Goal: Information Seeking & Learning: Find specific fact

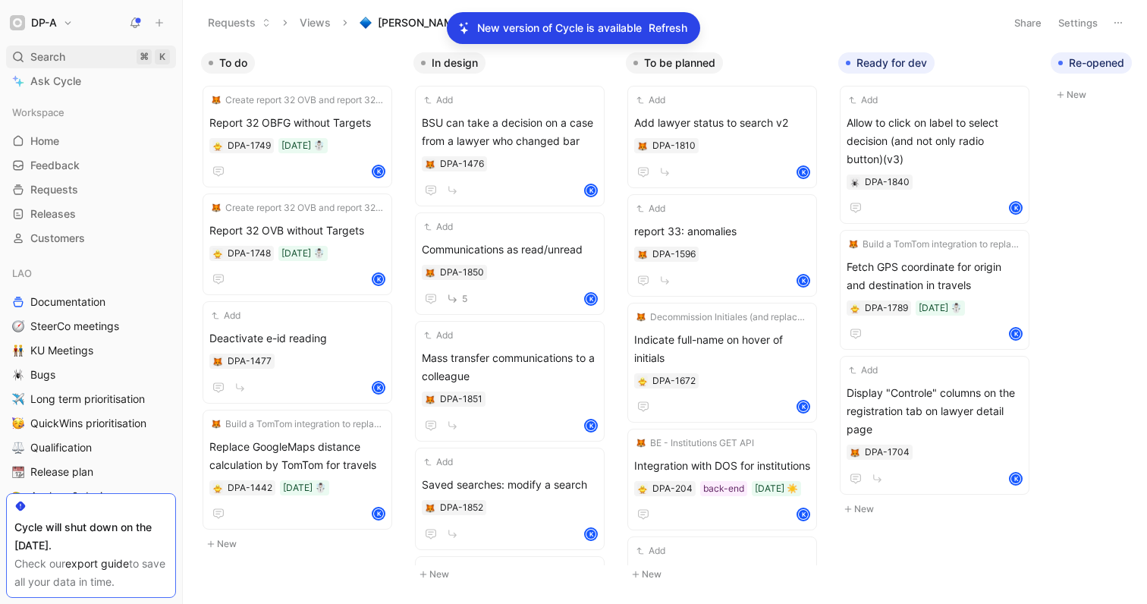
click at [47, 59] on span "Search" at bounding box center [47, 57] width 35 height 18
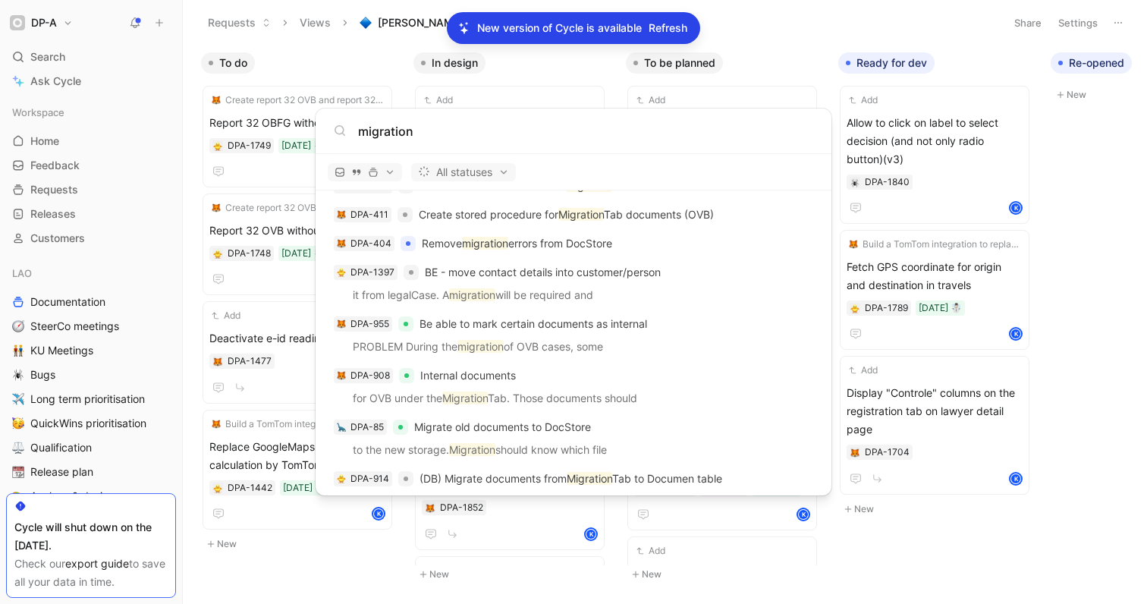
scroll to position [1312, 0]
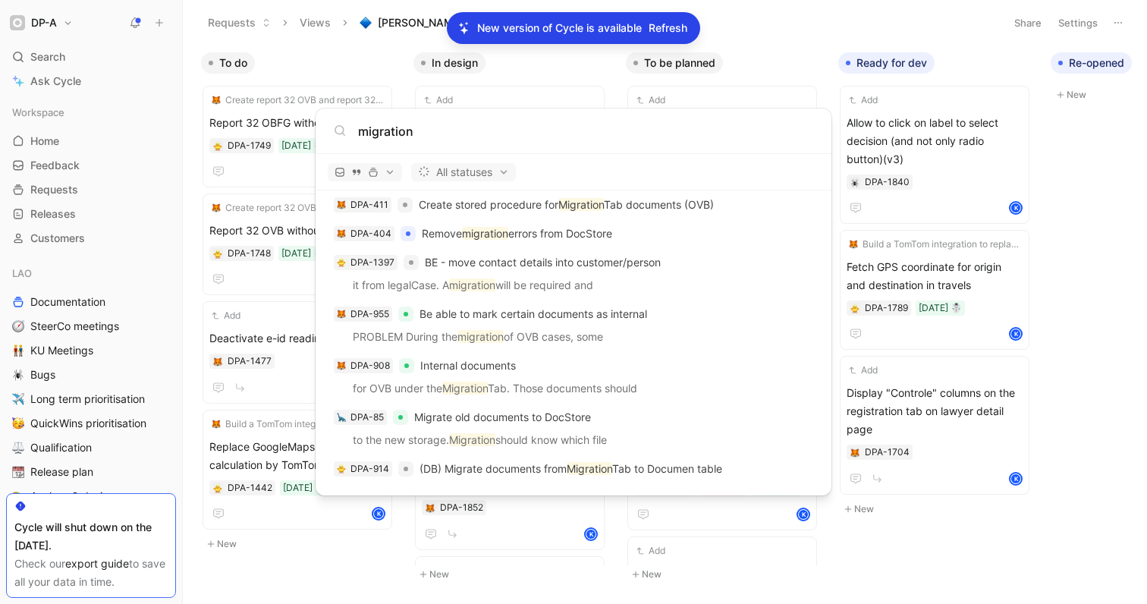
click at [520, 134] on input "migration" at bounding box center [585, 131] width 455 height 18
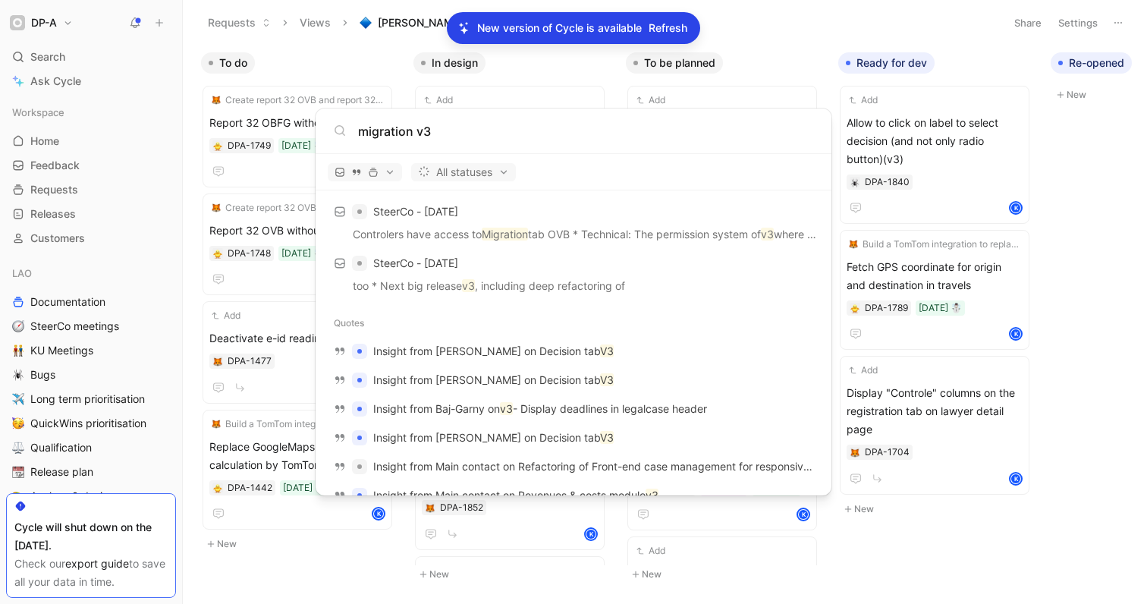
scroll to position [0, 0]
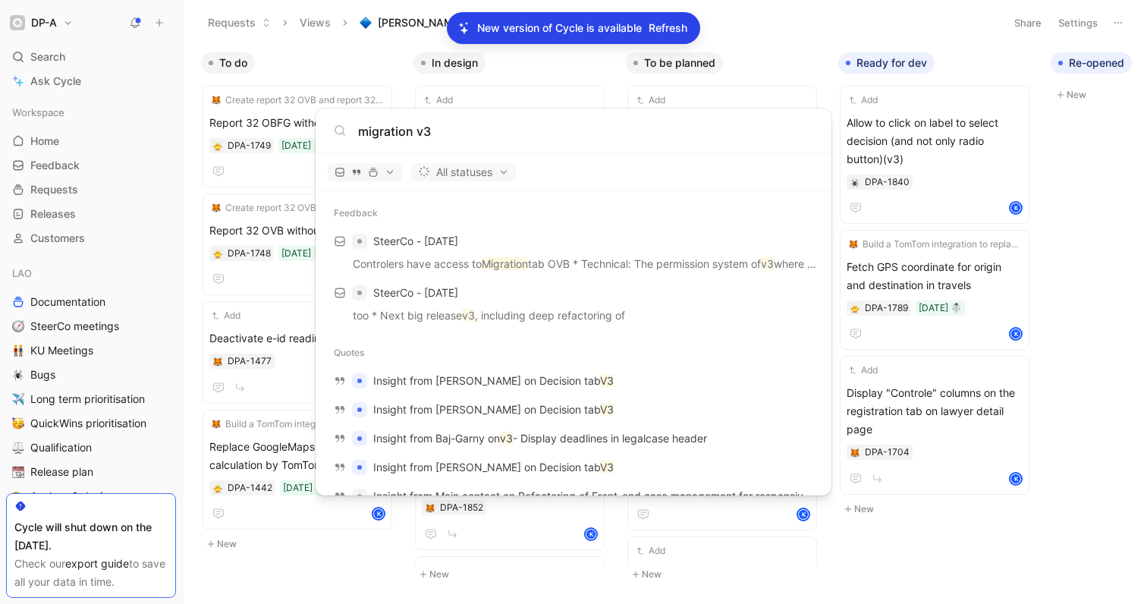
drag, startPoint x: 444, startPoint y: 135, endPoint x: 344, endPoint y: 122, distance: 101.0
click at [344, 122] on div "migration v3" at bounding box center [573, 131] width 479 height 18
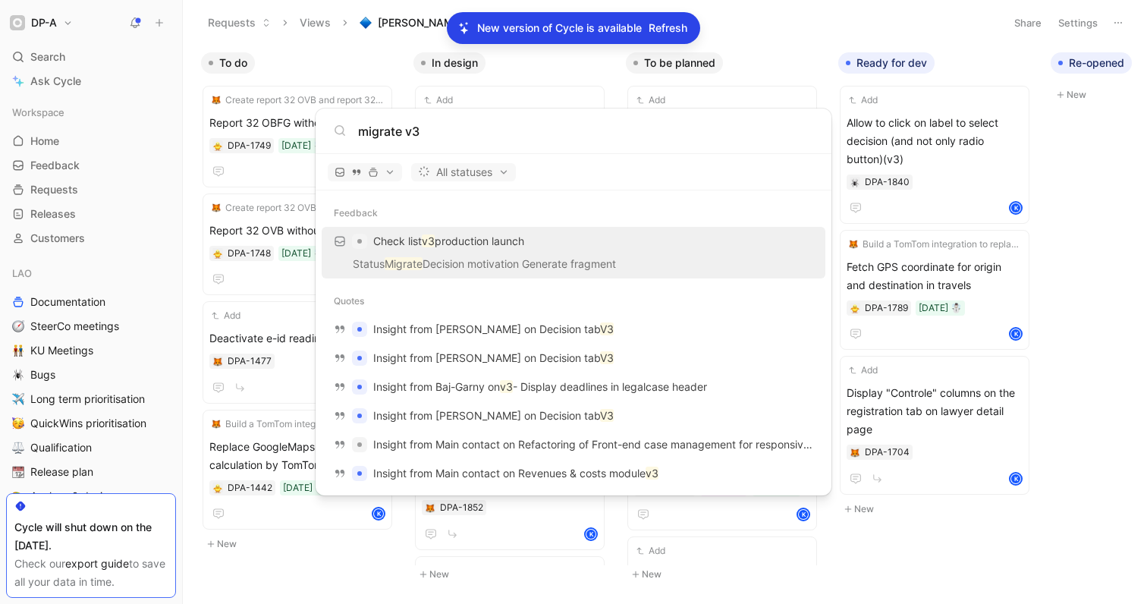
scroll to position [99, 0]
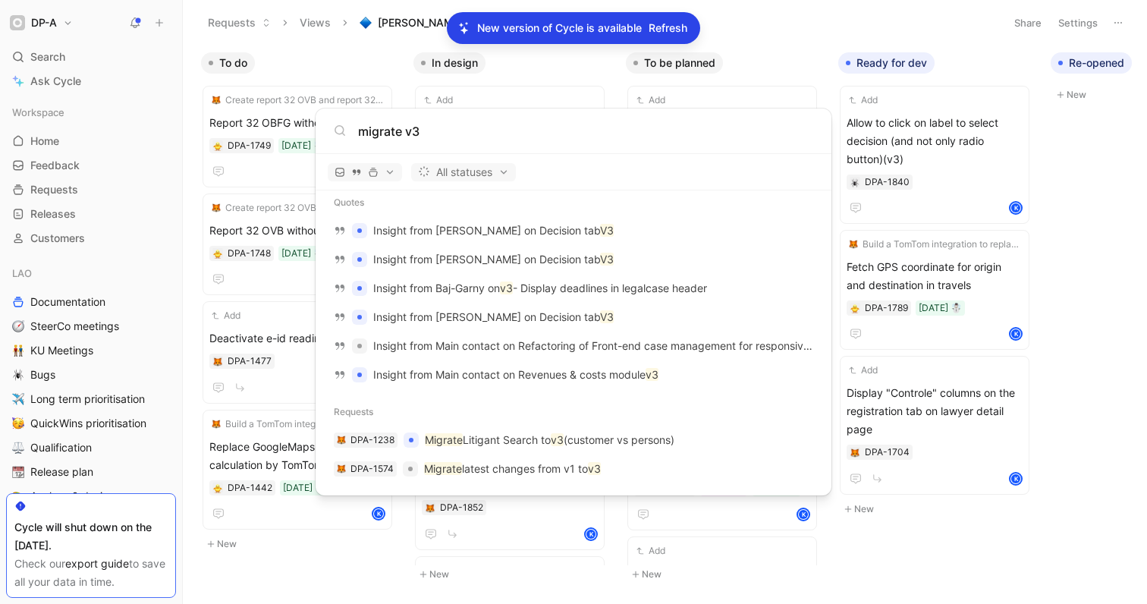
drag, startPoint x: 434, startPoint y: 129, endPoint x: 359, endPoint y: 127, distance: 75.1
click at [359, 127] on input "migrate v3" at bounding box center [585, 131] width 455 height 18
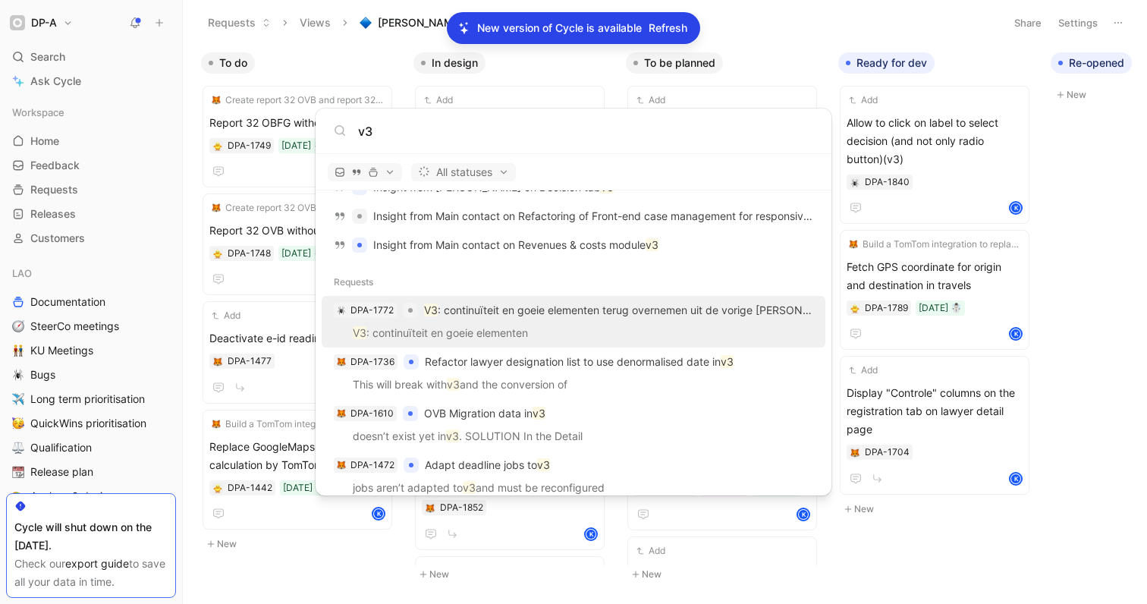
scroll to position [873, 0]
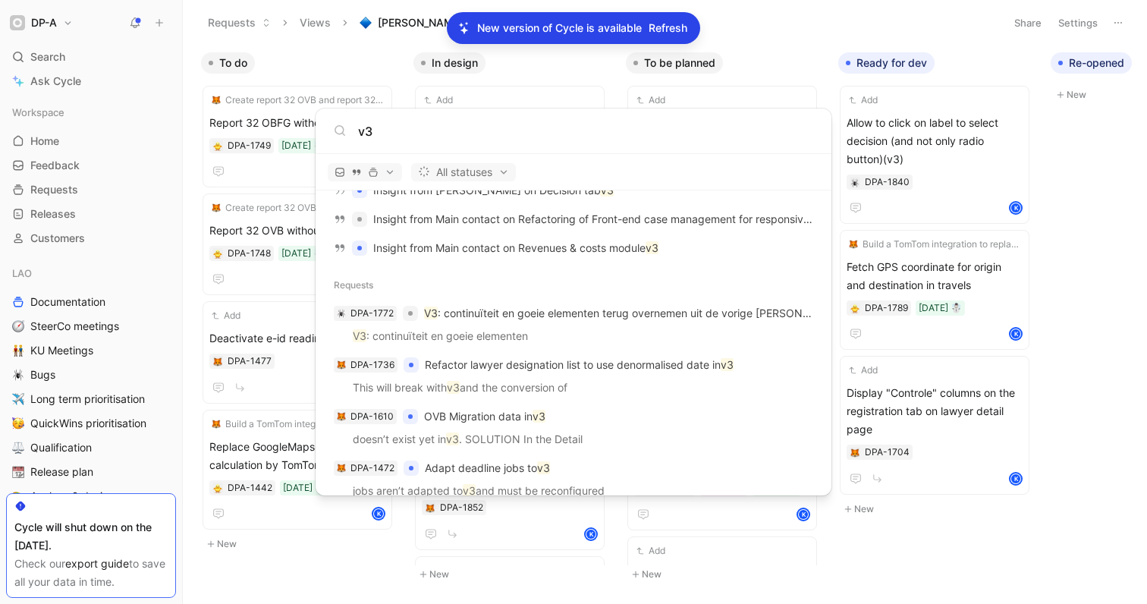
drag, startPoint x: 393, startPoint y: 131, endPoint x: 357, endPoint y: 130, distance: 36.4
click at [357, 130] on div "v3" at bounding box center [573, 131] width 479 height 18
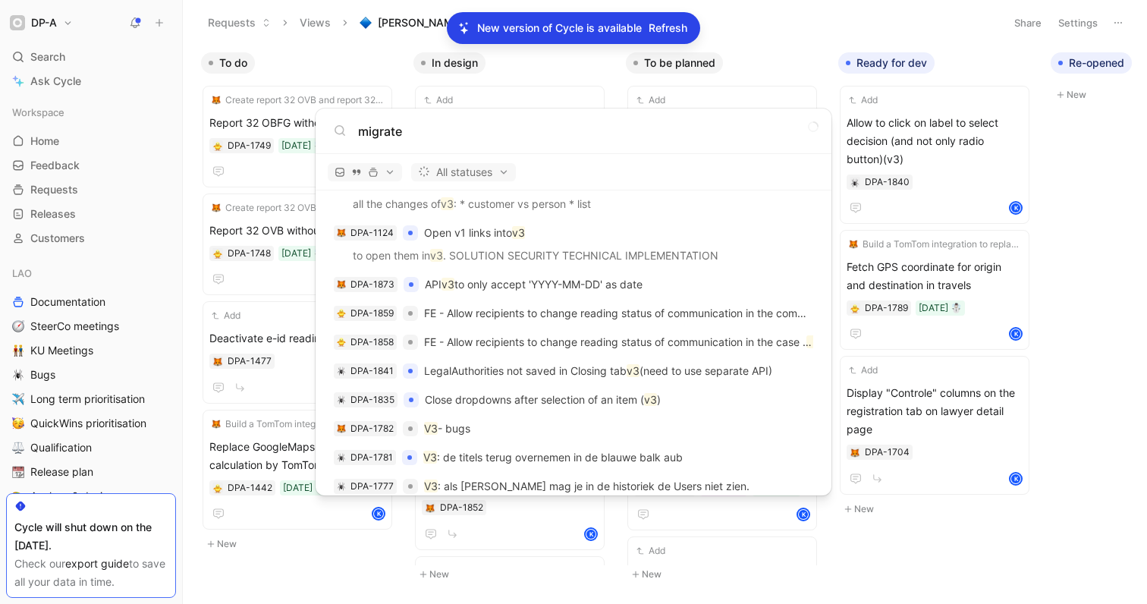
scroll to position [325, 0]
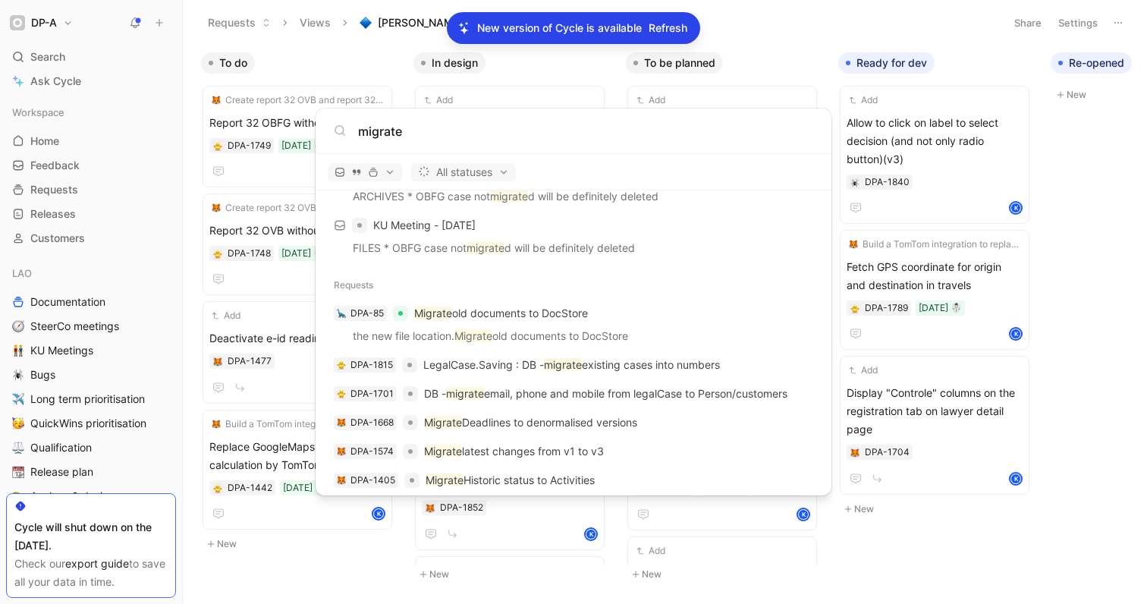
type input "migrate"
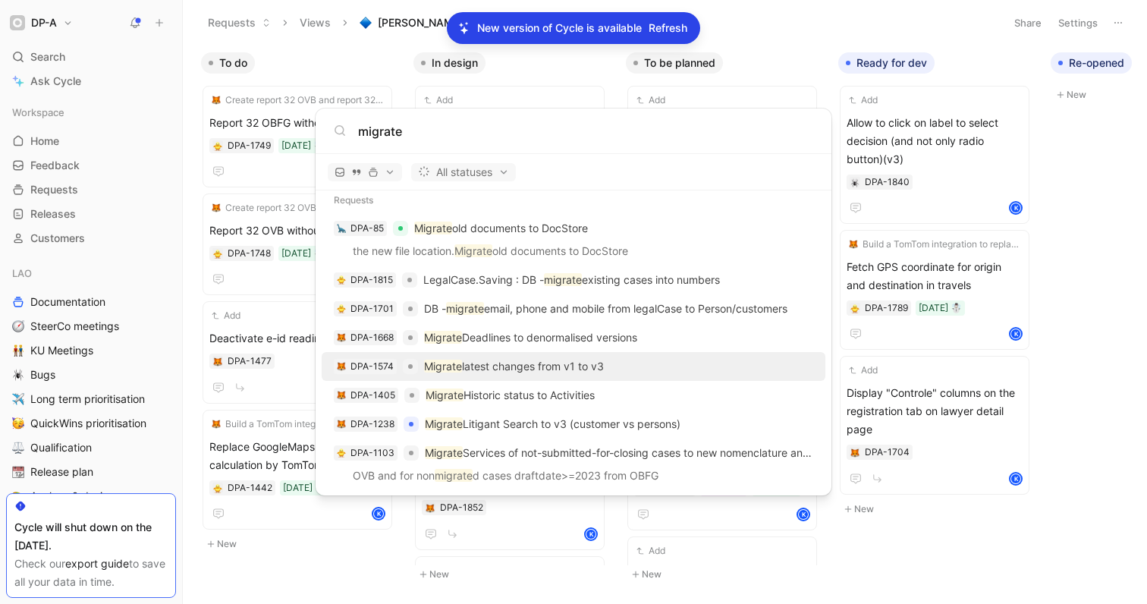
scroll to position [419, 0]
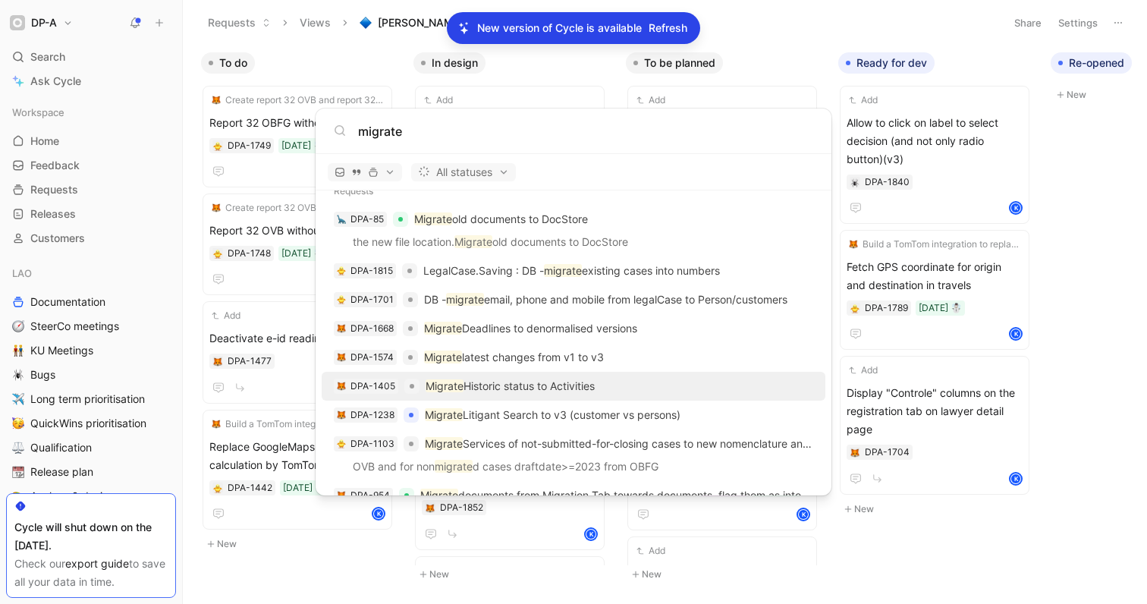
click at [551, 391] on p "Migrate Historic status to Activities" at bounding box center [510, 386] width 169 height 18
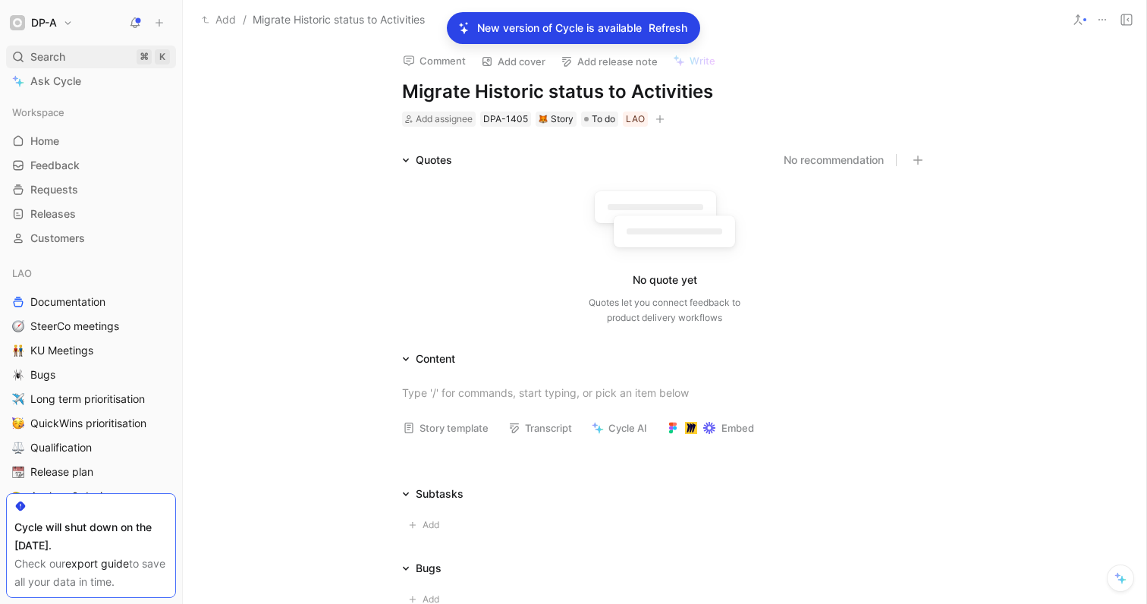
click at [49, 54] on span "Search" at bounding box center [47, 57] width 35 height 18
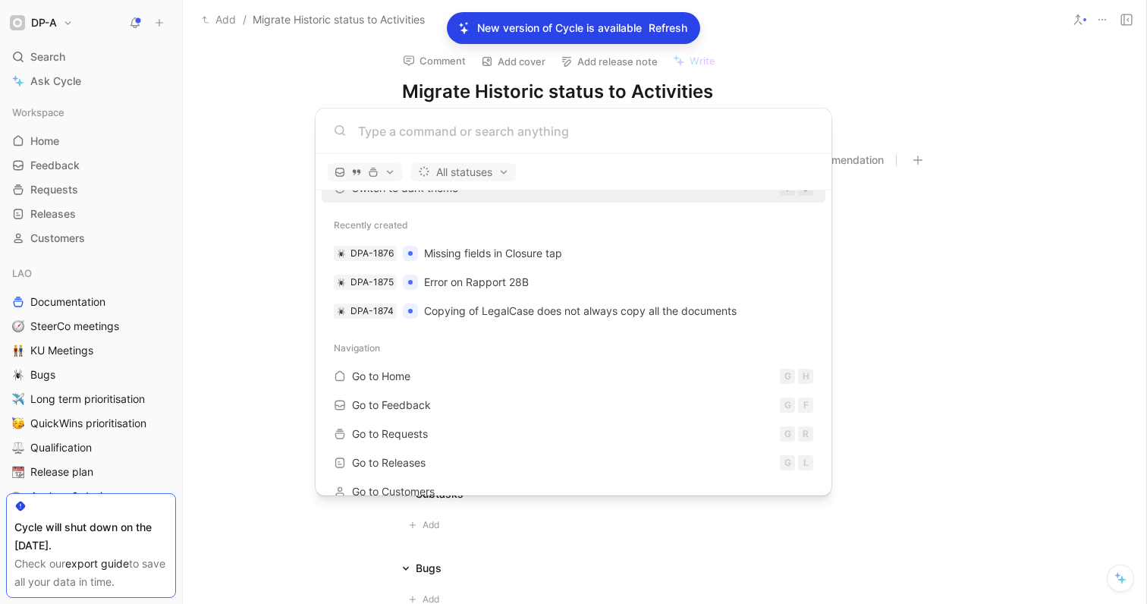
scroll to position [106, 0]
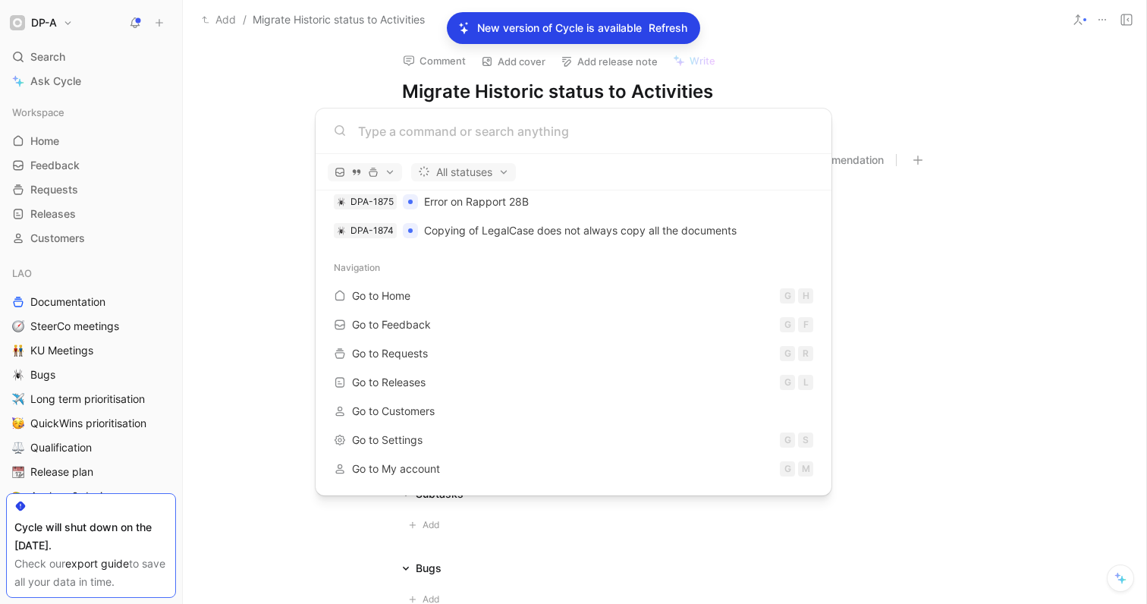
click at [405, 126] on input at bounding box center [585, 131] width 455 height 18
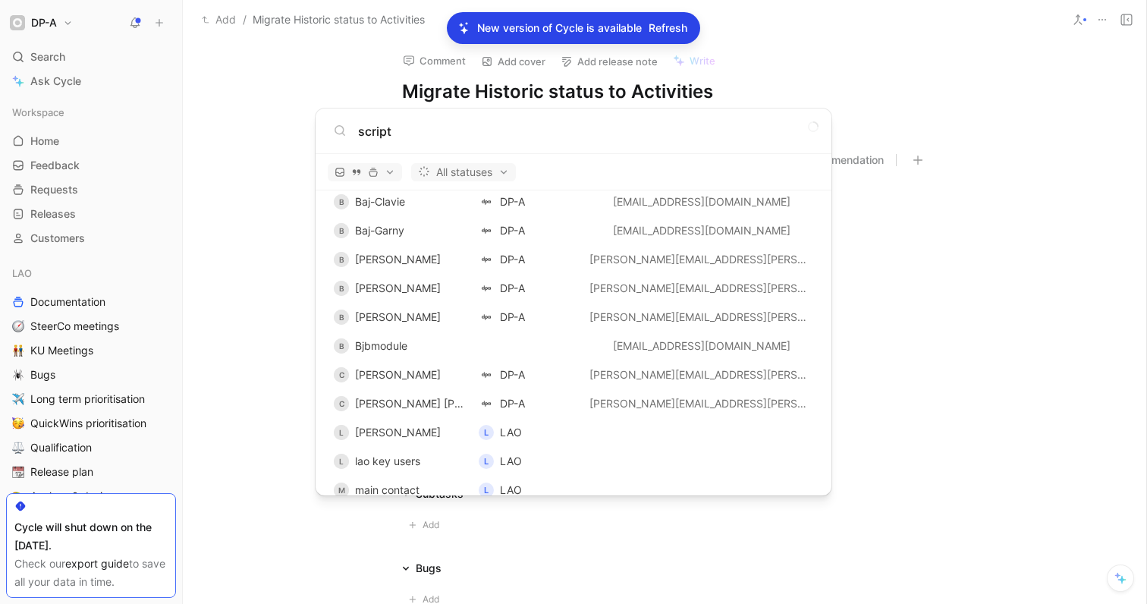
scroll to position [0, 0]
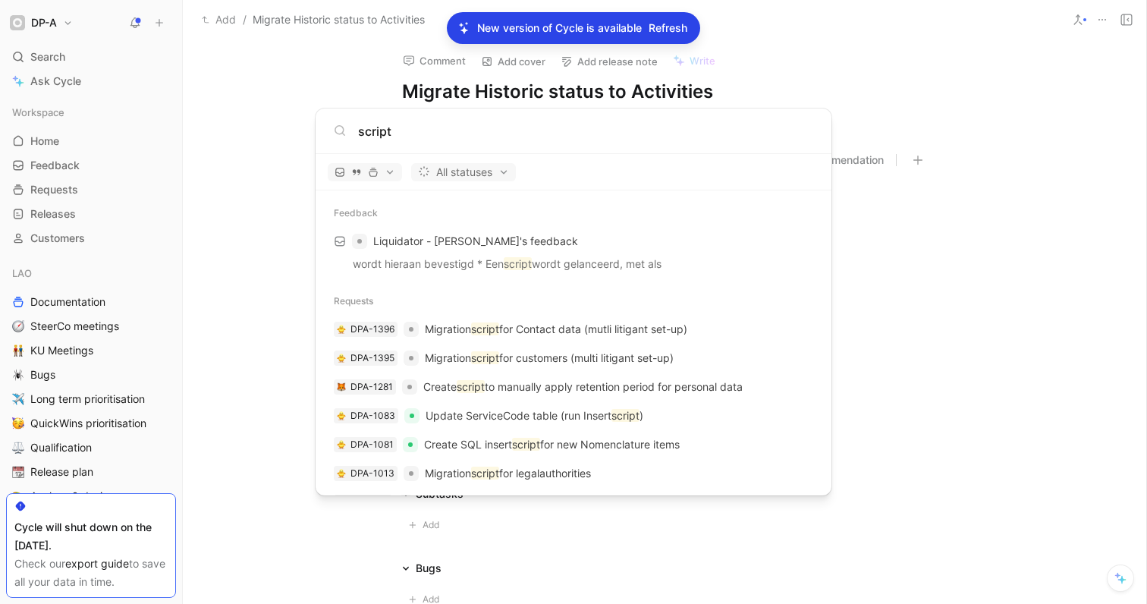
type input "script"
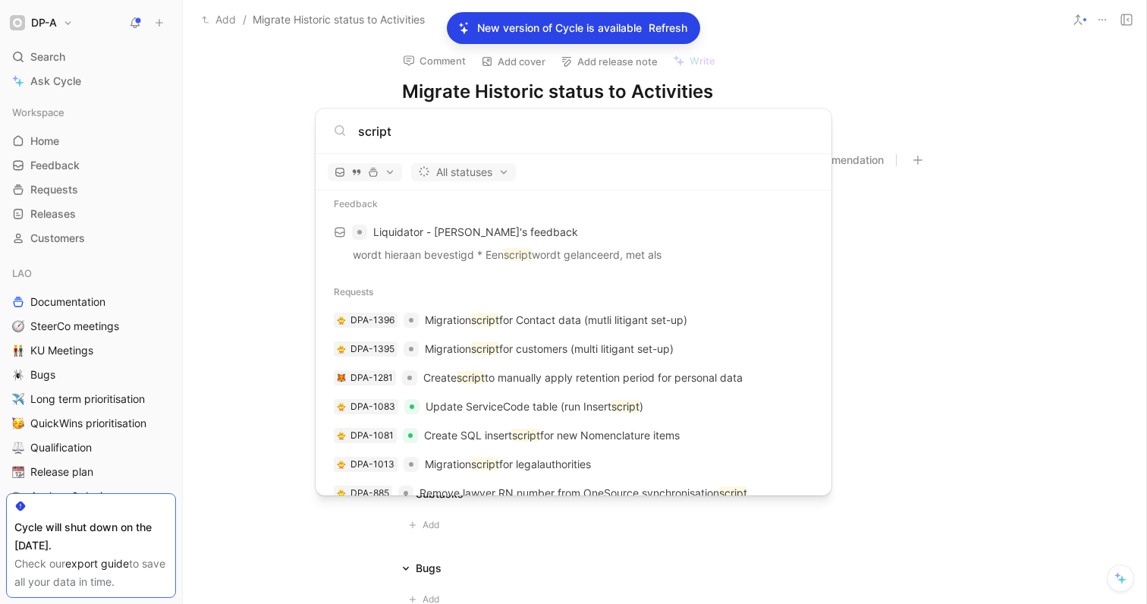
scroll to position [24, 0]
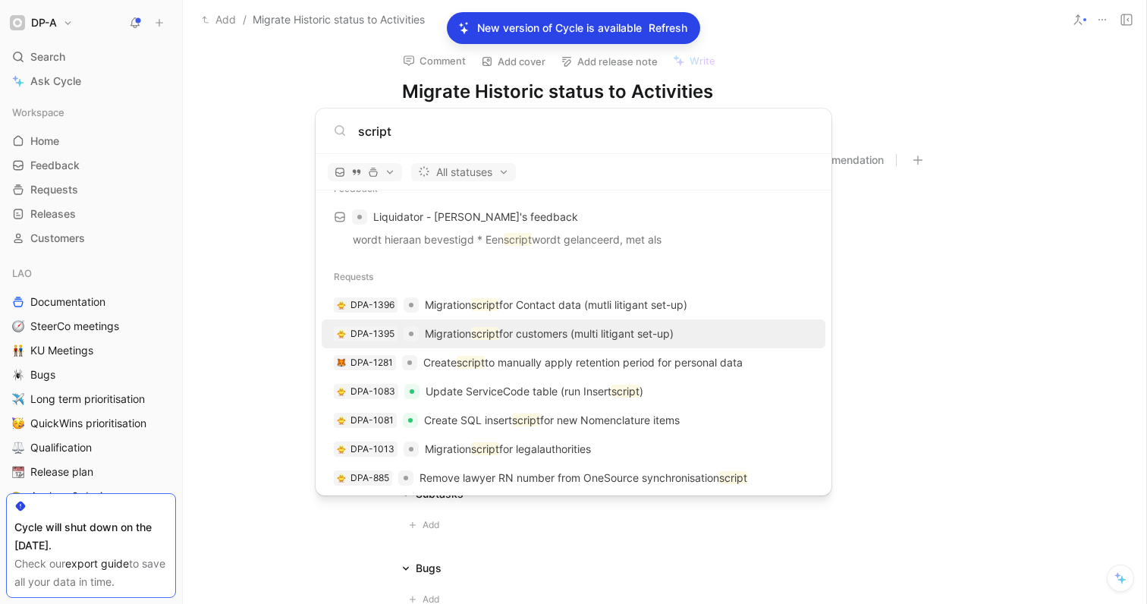
click at [532, 330] on p "Migration script for customers (multi litigant set-up)" at bounding box center [549, 334] width 249 height 18
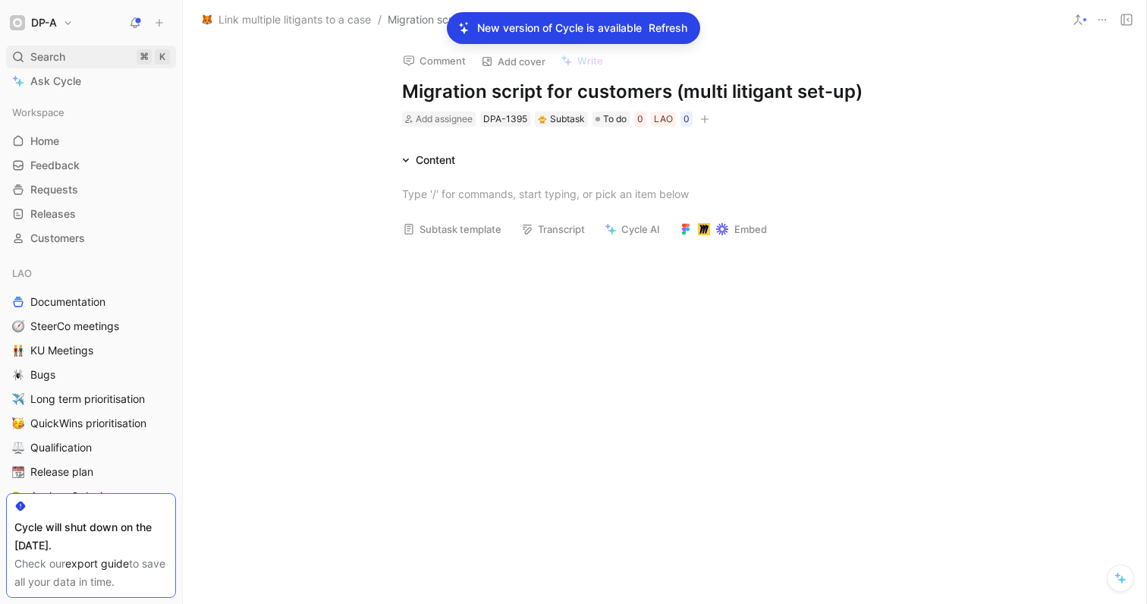
click at [62, 62] on span "Search" at bounding box center [47, 57] width 35 height 18
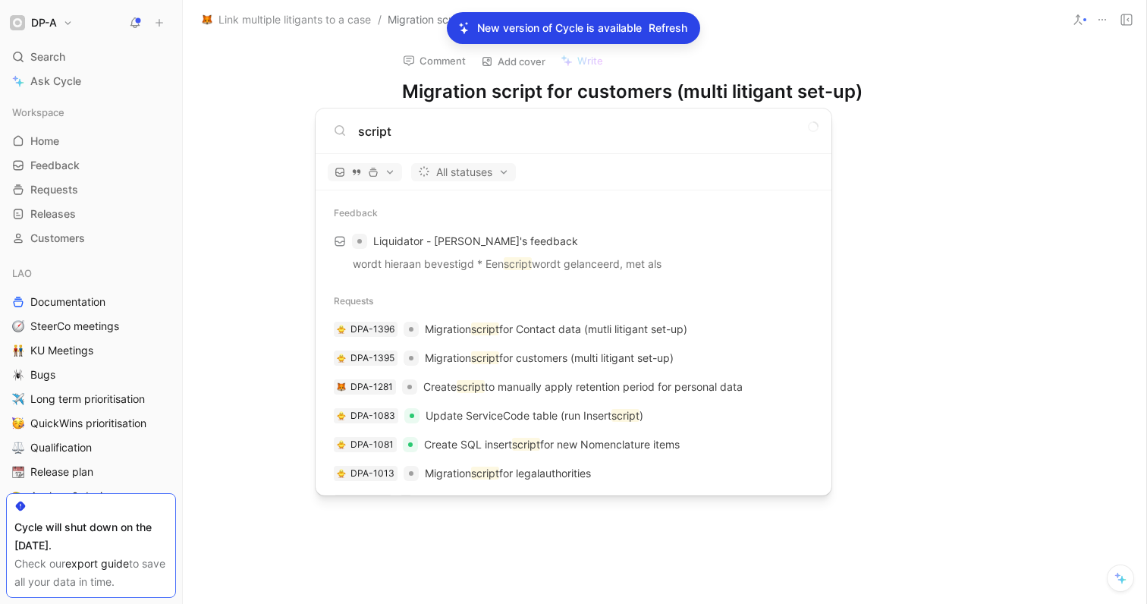
type input "script"
drag, startPoint x: 414, startPoint y: 132, endPoint x: 338, endPoint y: 132, distance: 76.6
click at [338, 132] on div "script" at bounding box center [573, 131] width 479 height 18
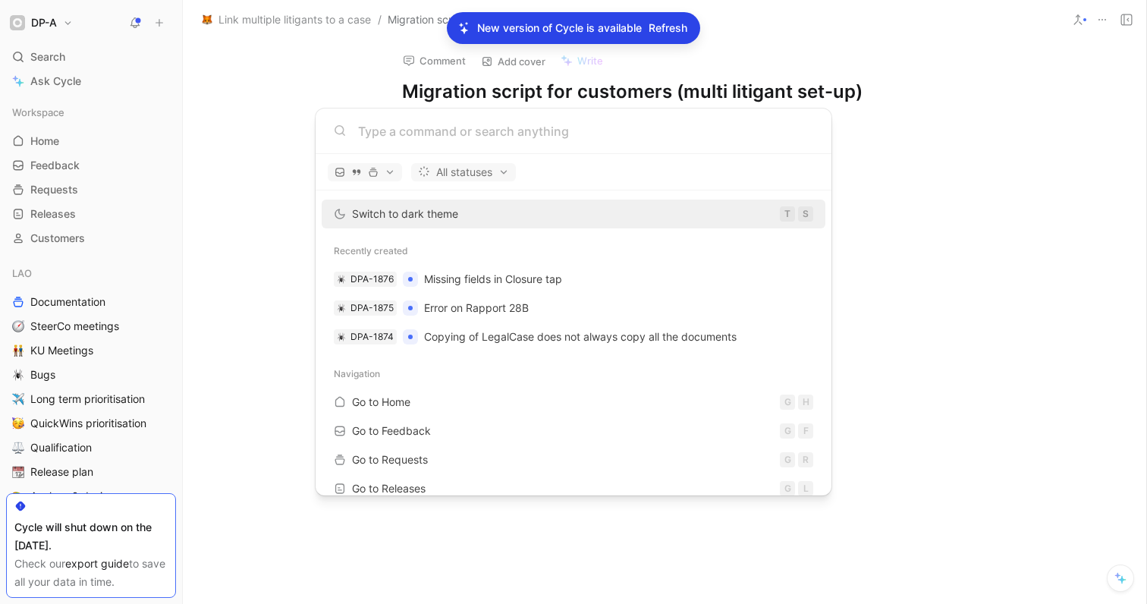
click at [237, 153] on body "DP-A Search ⌘ K Ask Cycle Workspace Home G then H Feedback G then F Requests G …" at bounding box center [573, 302] width 1147 height 604
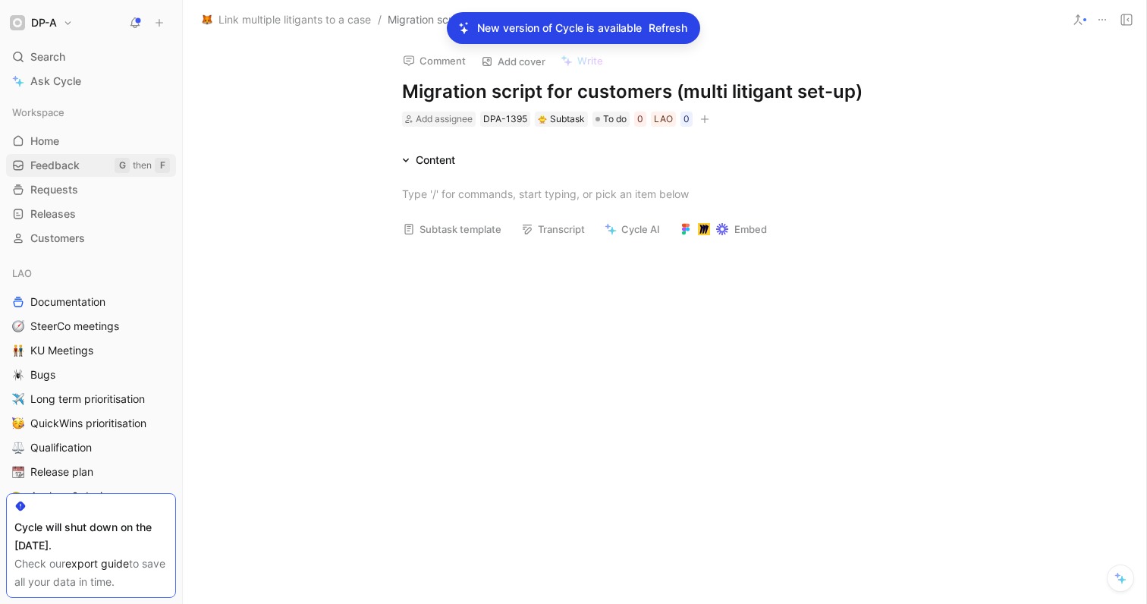
click at [90, 159] on link "Feedback G then F" at bounding box center [91, 165] width 170 height 23
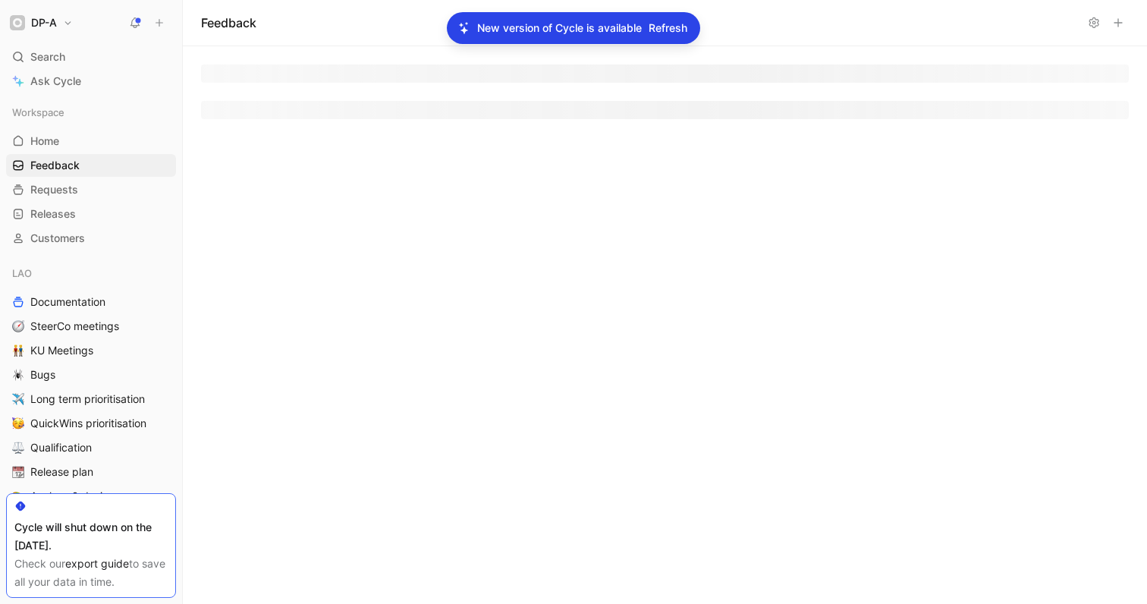
click at [661, 32] on span "Refresh" at bounding box center [668, 28] width 39 height 18
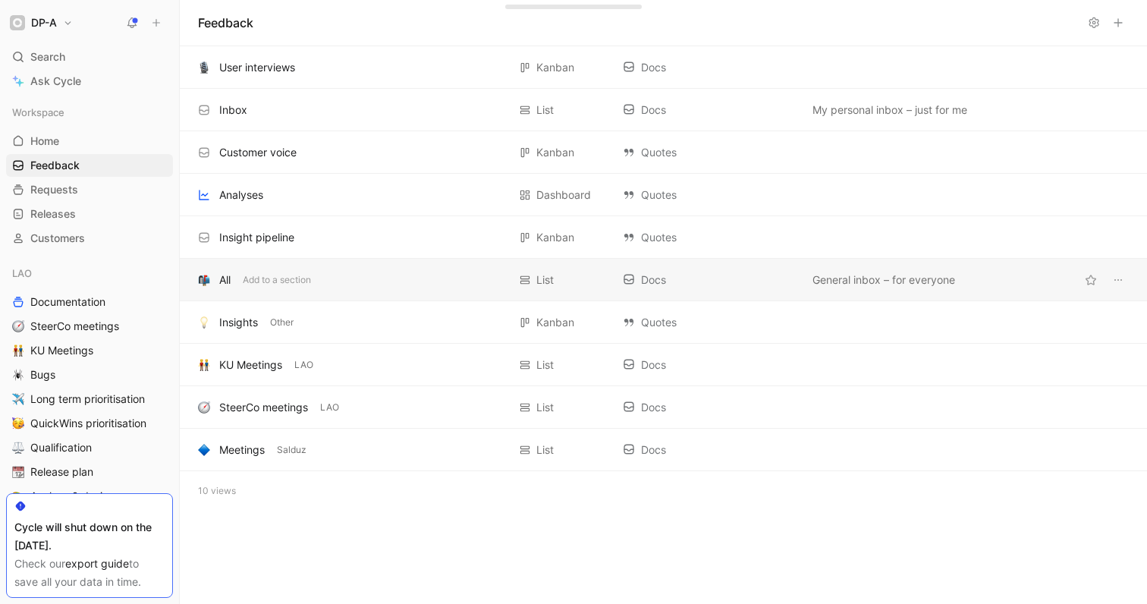
click at [354, 278] on div "All Add to a section" at bounding box center [352, 280] width 309 height 18
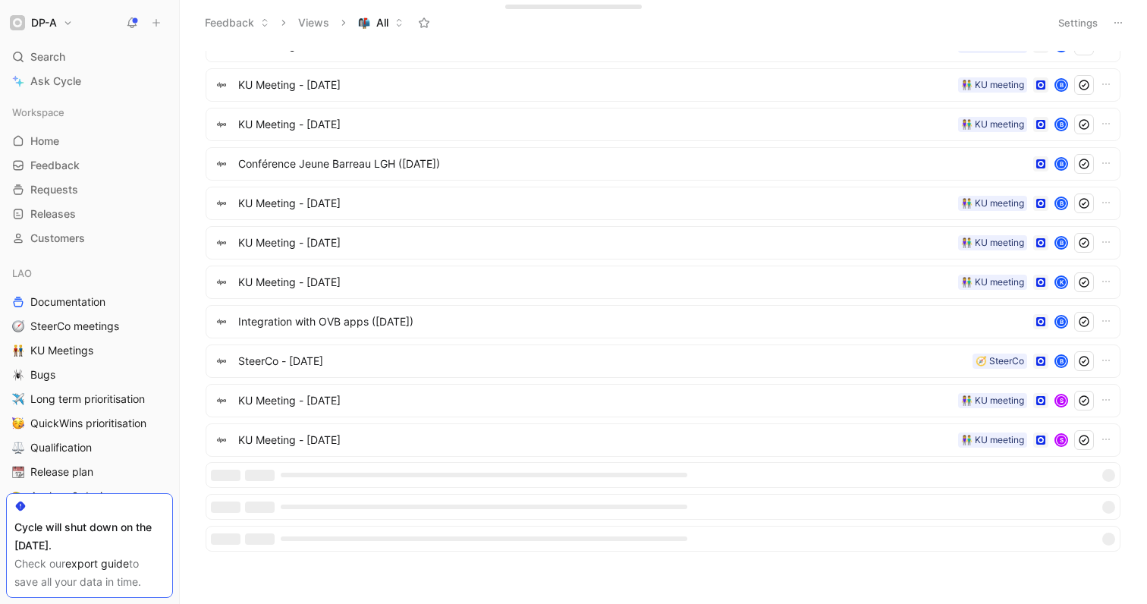
scroll to position [243, 0]
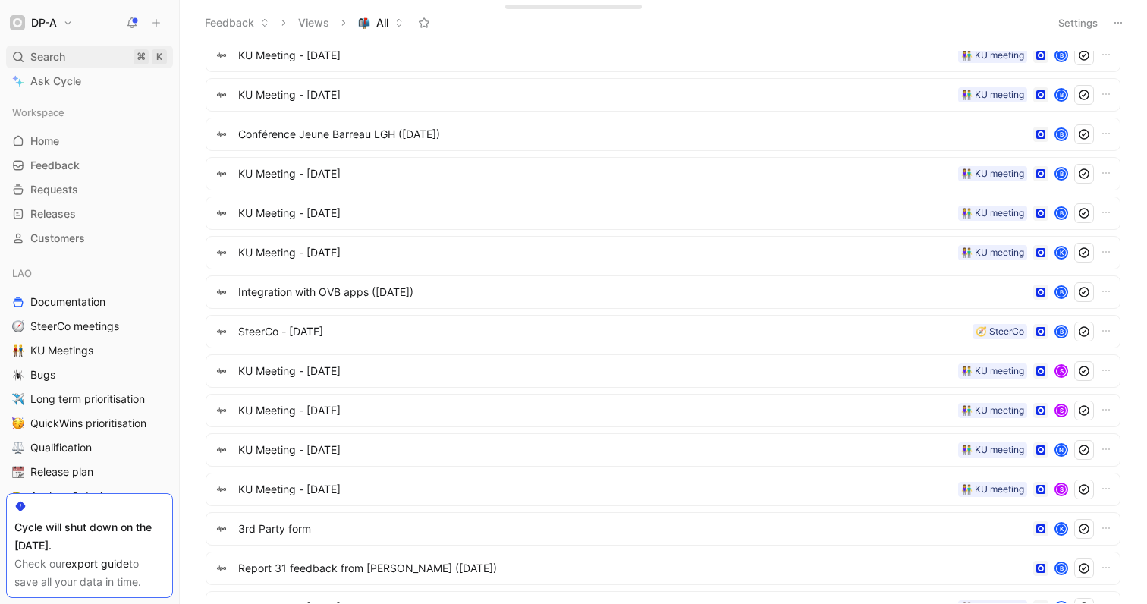
click at [88, 63] on div "Search ⌘ K" at bounding box center [89, 57] width 167 height 23
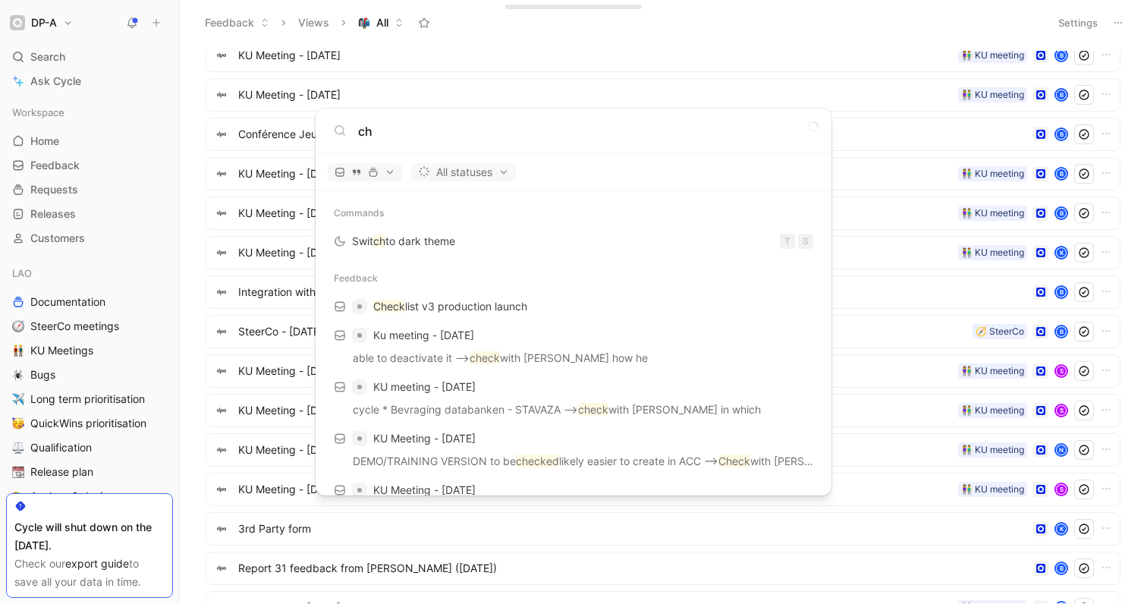
type input "c"
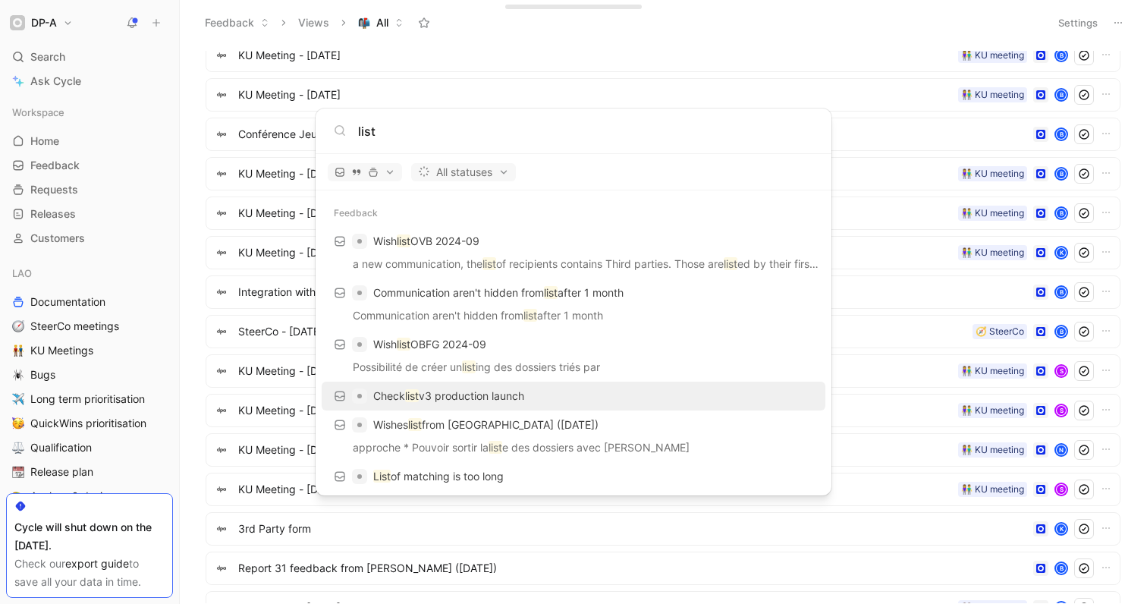
type input "list"
click at [471, 388] on p "Check list v3 production launch" at bounding box center [448, 396] width 151 height 18
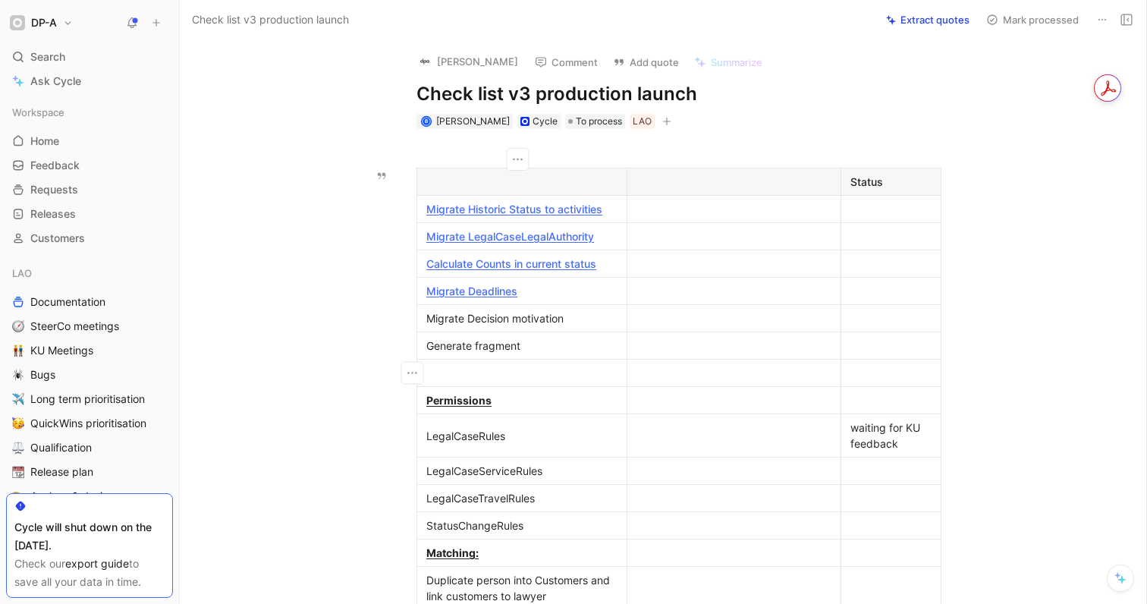
click at [524, 375] on div at bounding box center [521, 373] width 191 height 16
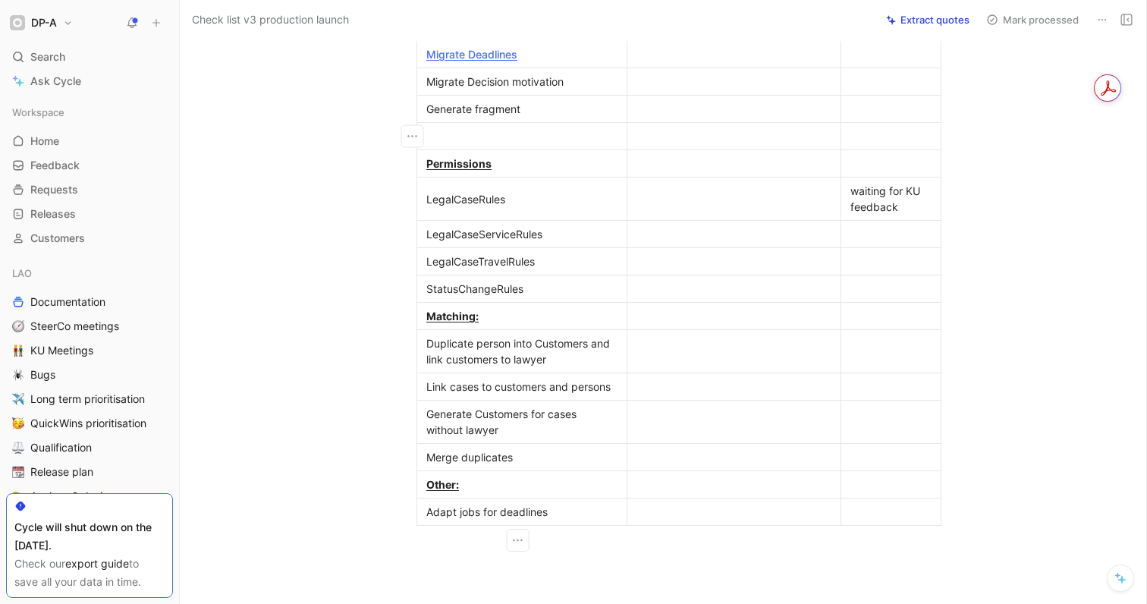
scroll to position [238, 0]
click at [872, 510] on div at bounding box center [890, 510] width 81 height 16
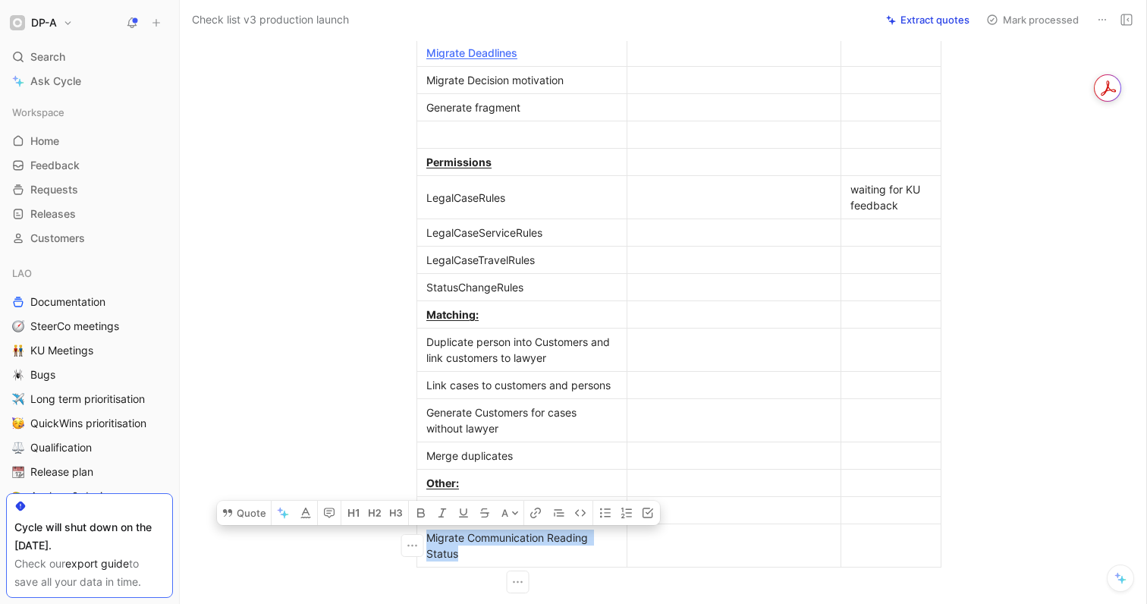
drag, startPoint x: 461, startPoint y: 558, endPoint x: 425, endPoint y: 538, distance: 41.4
click at [426, 538] on div "Migrate Communication Reading Status" at bounding box center [521, 545] width 191 height 32
click at [260, 514] on button "Quote" at bounding box center [244, 513] width 54 height 24
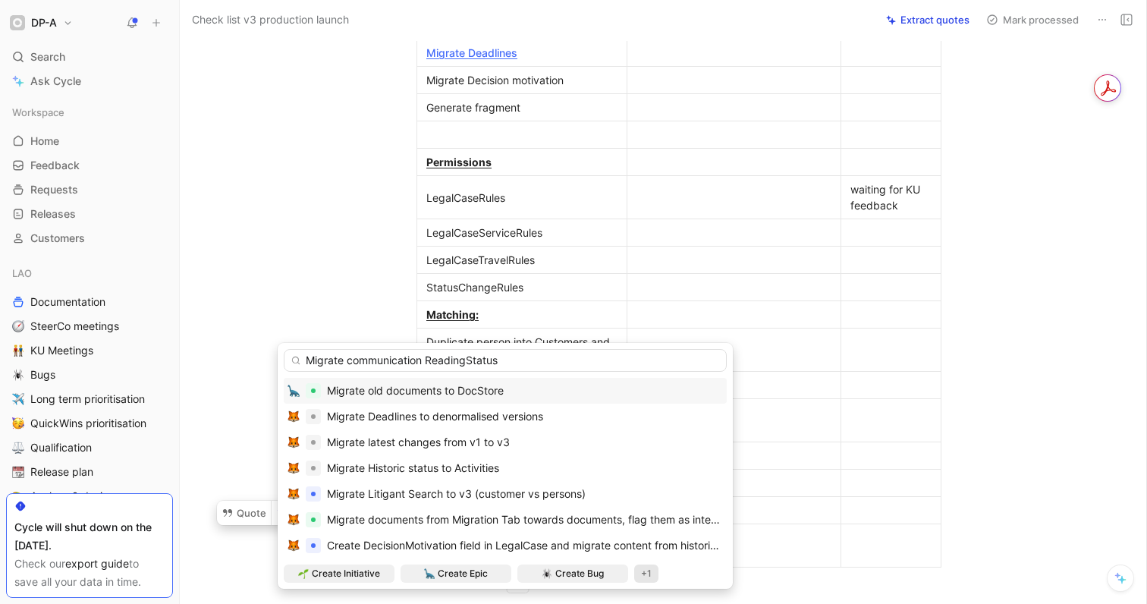
type input "Migrate communication ReadingStatus"
click at [652, 577] on div "+1" at bounding box center [646, 573] width 24 height 18
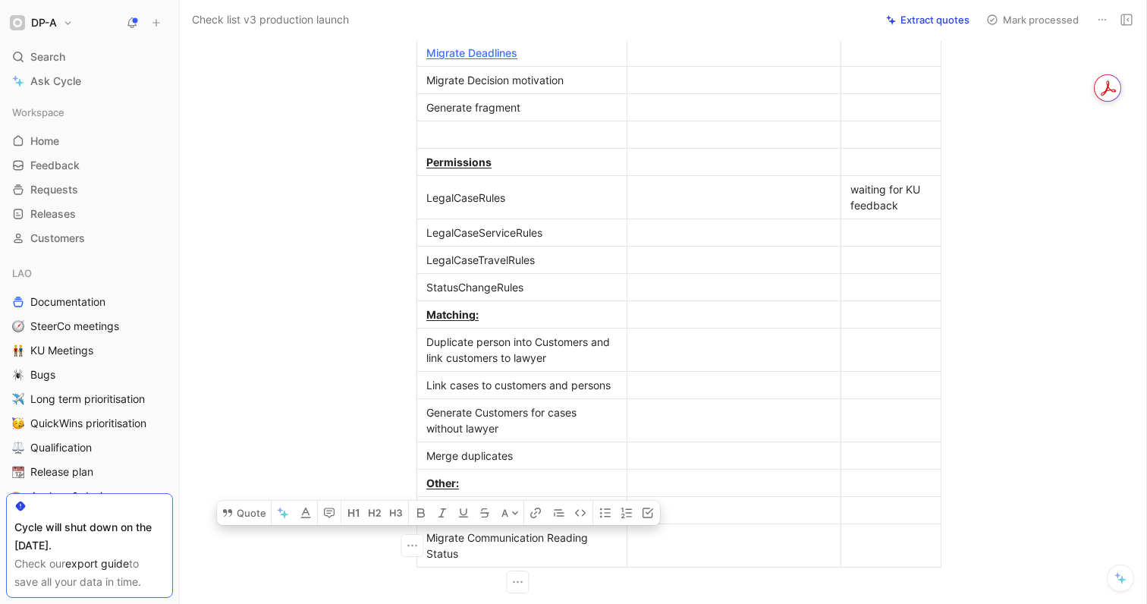
click at [482, 560] on div "Migrate Communication Reading Status" at bounding box center [521, 545] width 191 height 32
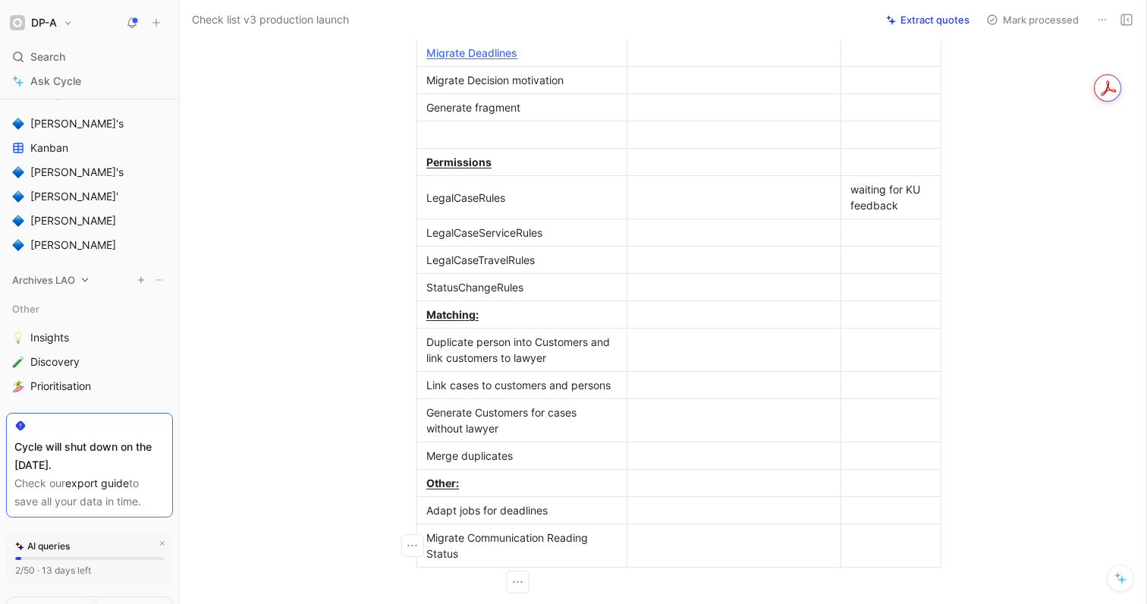
scroll to position [432, 0]
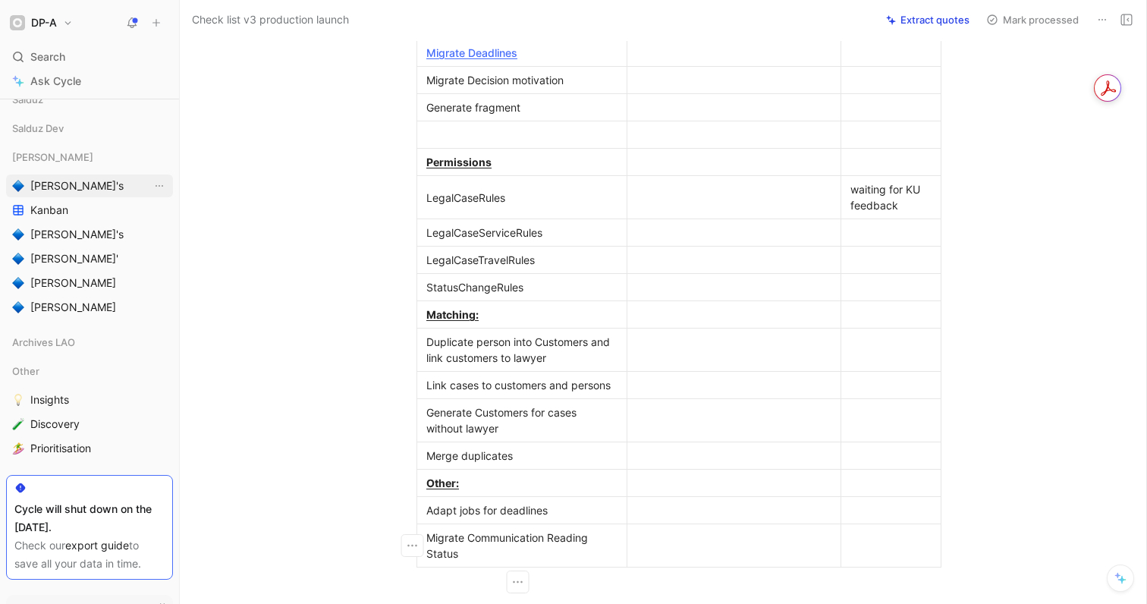
click at [72, 183] on span "[PERSON_NAME]'s" at bounding box center [76, 185] width 93 height 15
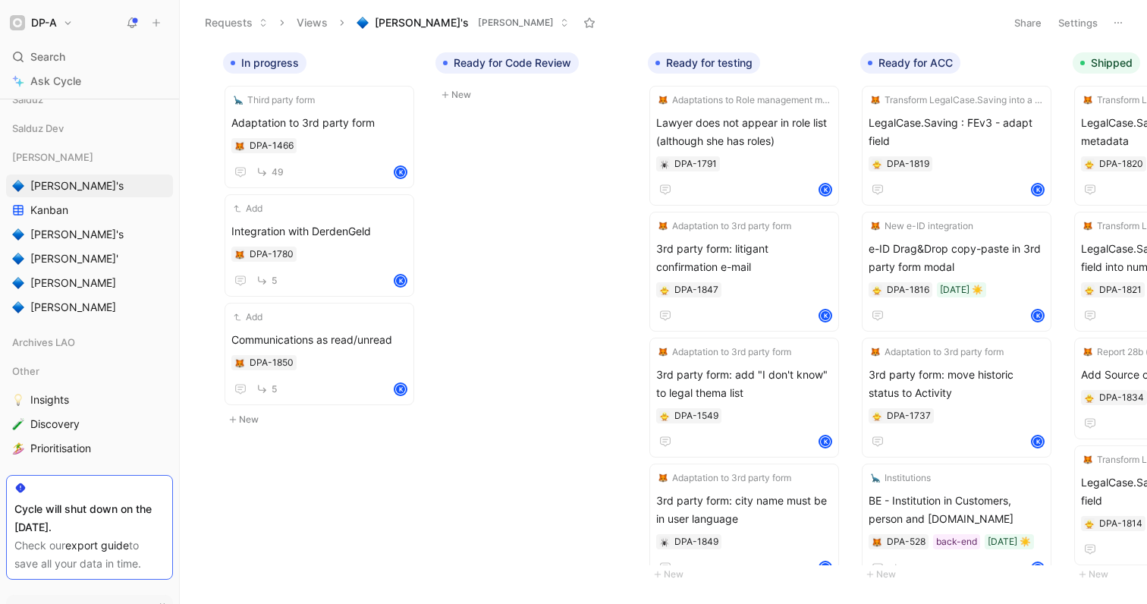
scroll to position [0, 1035]
click at [360, 337] on span "Communications as read/unread" at bounding box center [321, 340] width 176 height 18
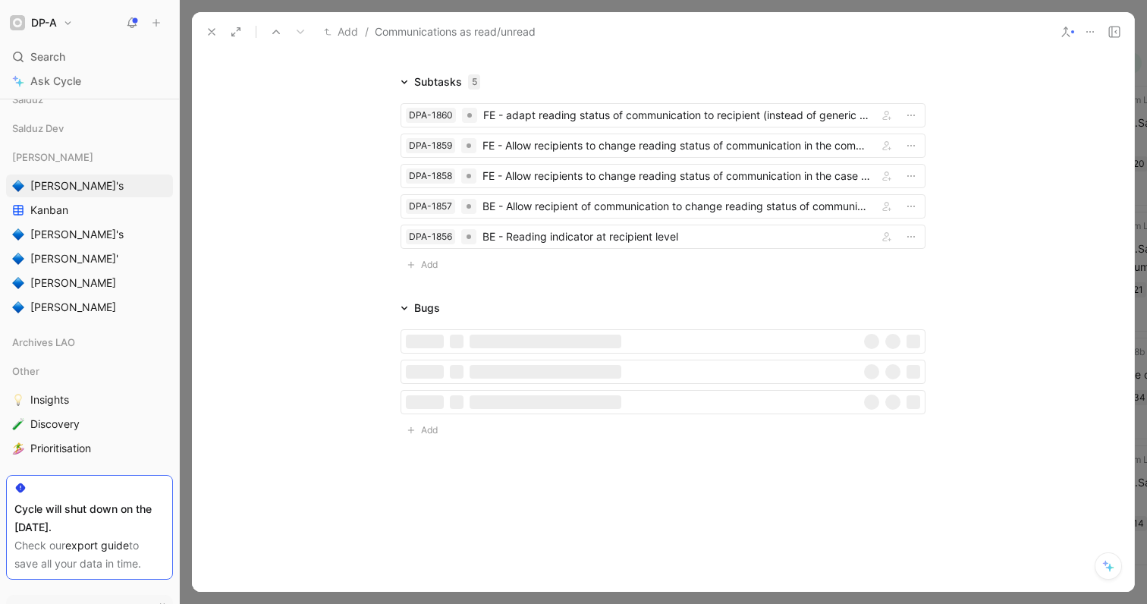
scroll to position [858, 0]
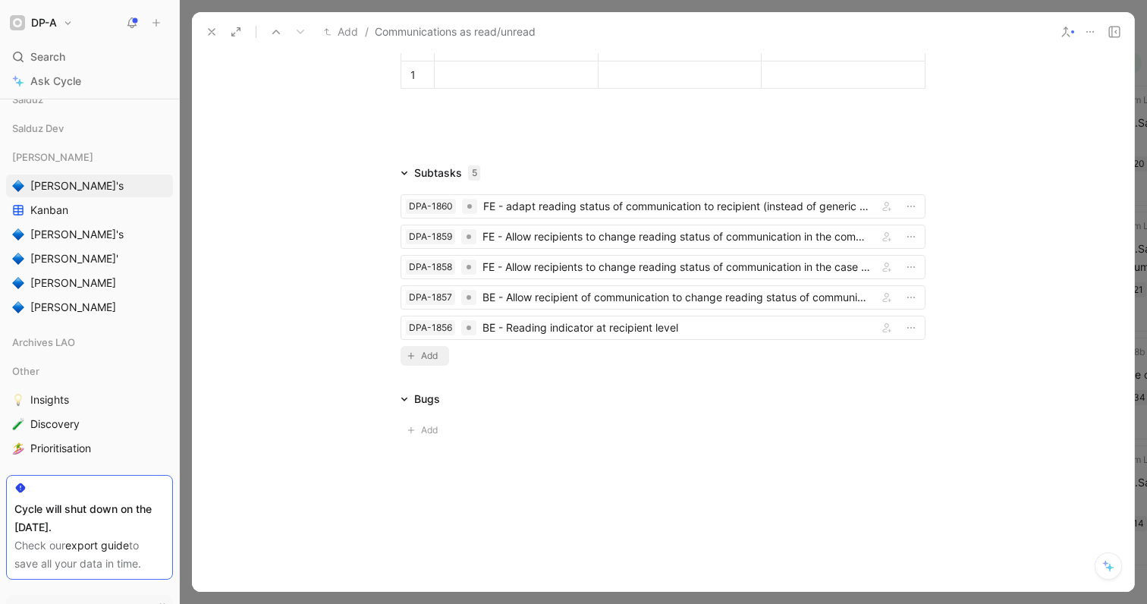
click at [422, 359] on span "Add" at bounding box center [431, 355] width 21 height 15
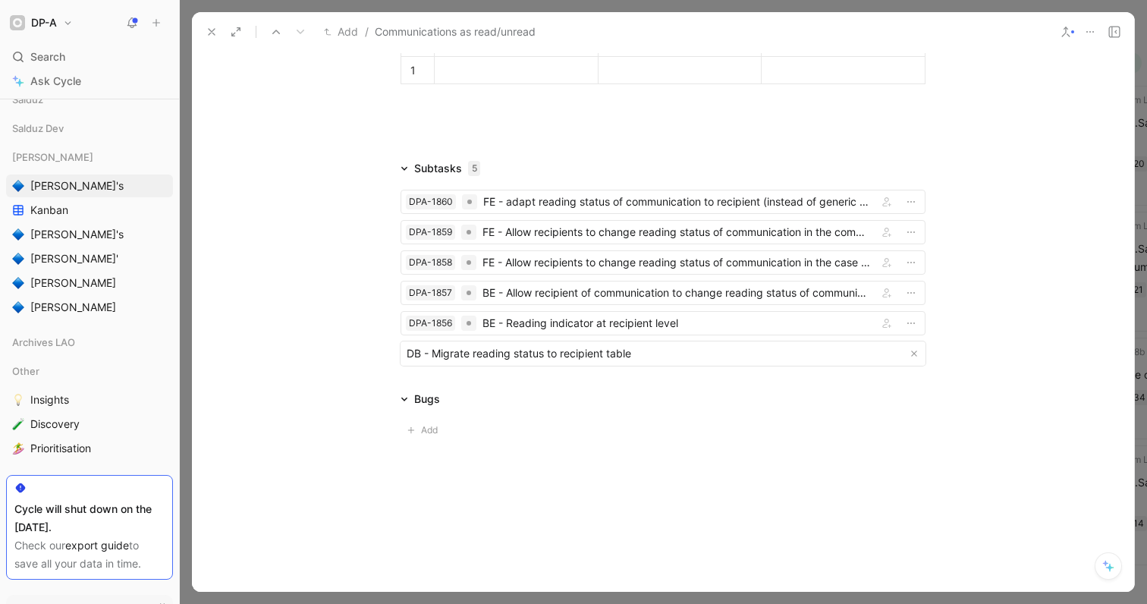
drag, startPoint x: 540, startPoint y: 360, endPoint x: 510, endPoint y: 360, distance: 30.3
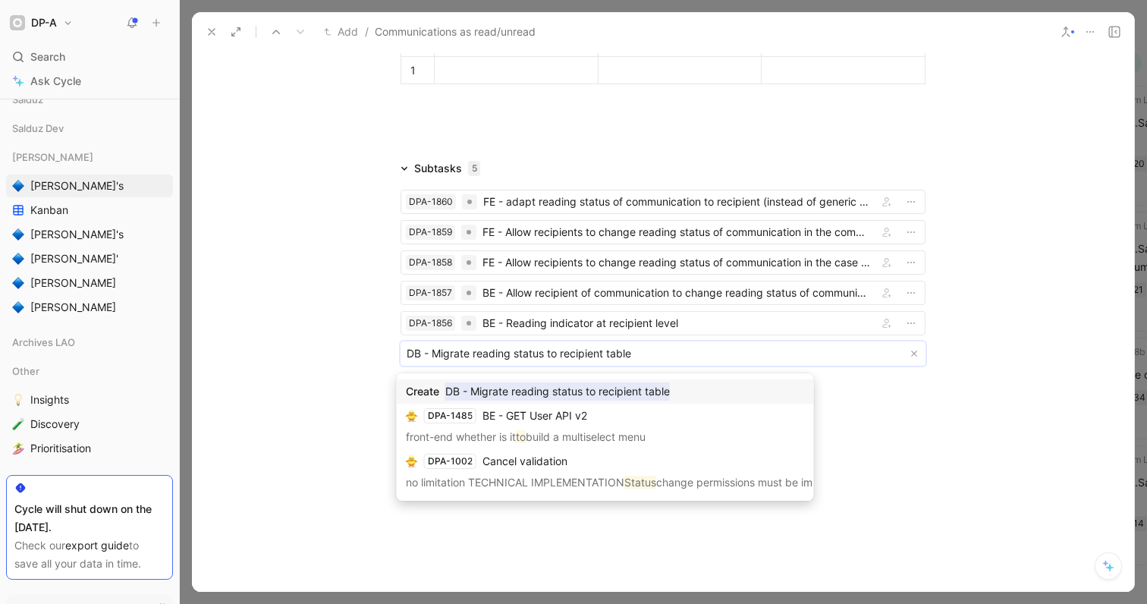
drag, startPoint x: 508, startPoint y: 357, endPoint x: 528, endPoint y: 355, distance: 19.9
click at [528, 355] on body "DP-A Search ⌘ K Ask Cycle Workspace Home G then H Feedback G then F Requests G …" at bounding box center [573, 302] width 1147 height 604
type input "DB - Migrate reading date of existing communications to recipient table"
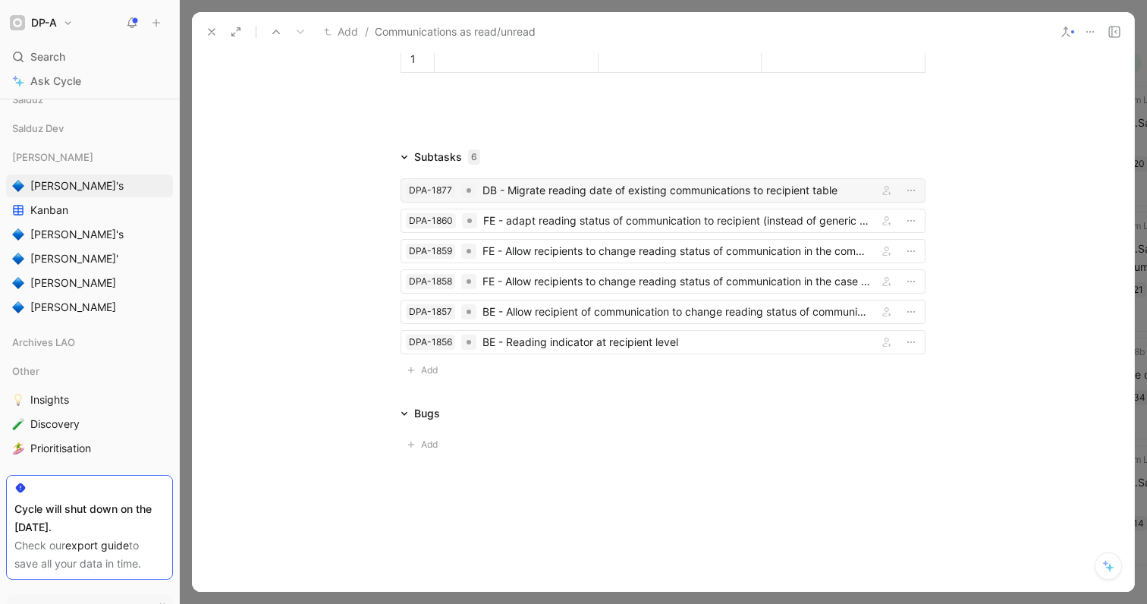
click at [608, 200] on div "DB - Migrate reading date of existing communications to recipient table" at bounding box center [676, 190] width 389 height 18
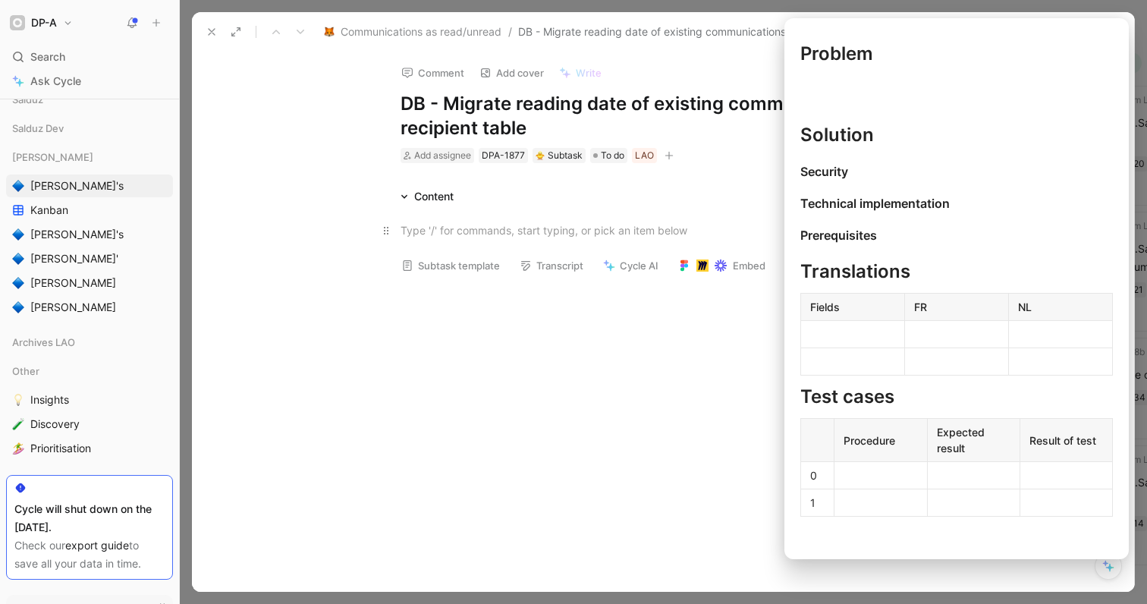
click at [440, 261] on button "Subtask template" at bounding box center [450, 265] width 112 height 21
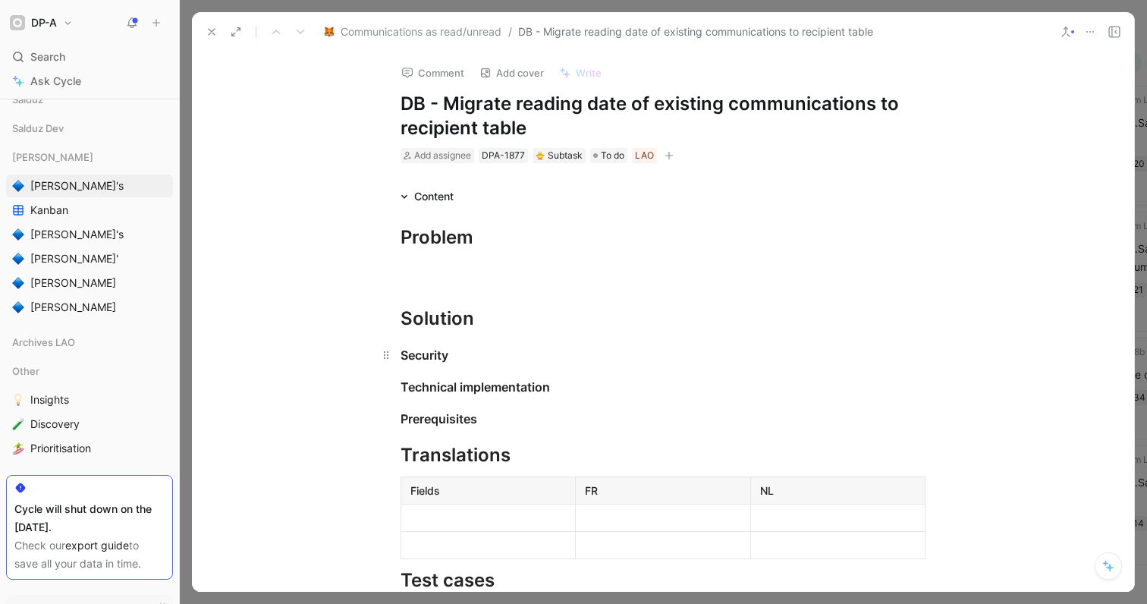
click at [462, 360] on div "Security" at bounding box center [663, 355] width 525 height 18
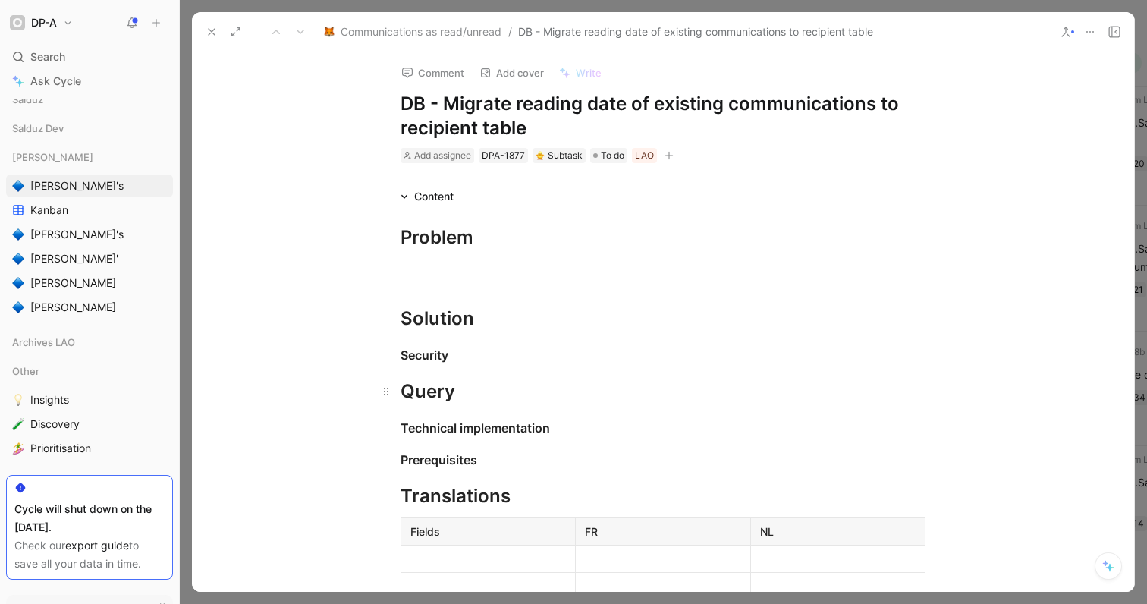
click at [402, 395] on div "Query" at bounding box center [663, 391] width 525 height 27
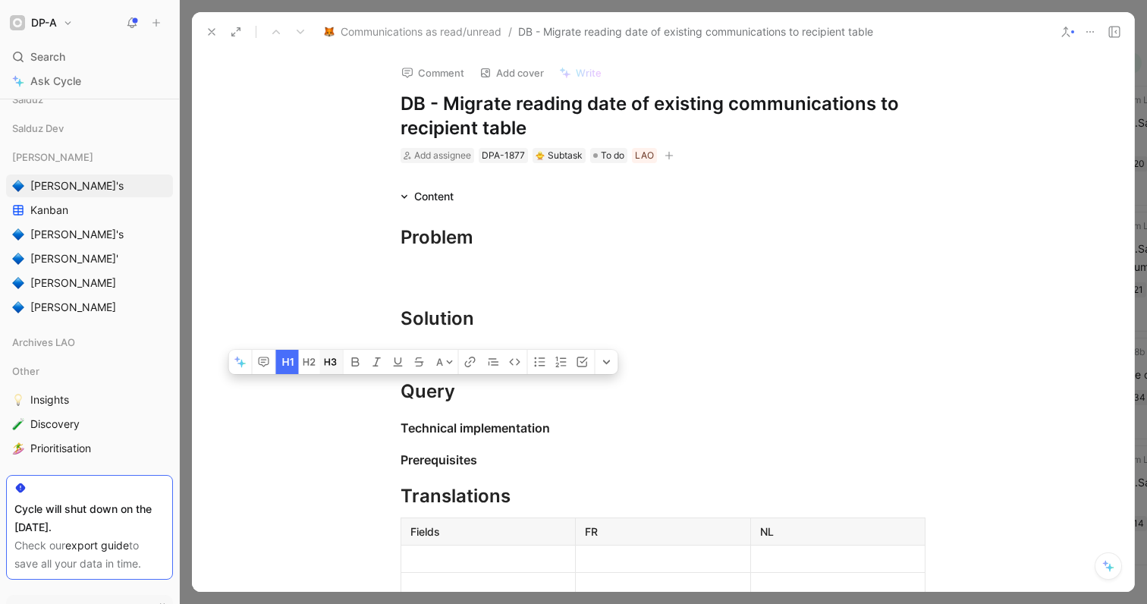
click at [325, 363] on icon "button" at bounding box center [328, 361] width 6 height 7
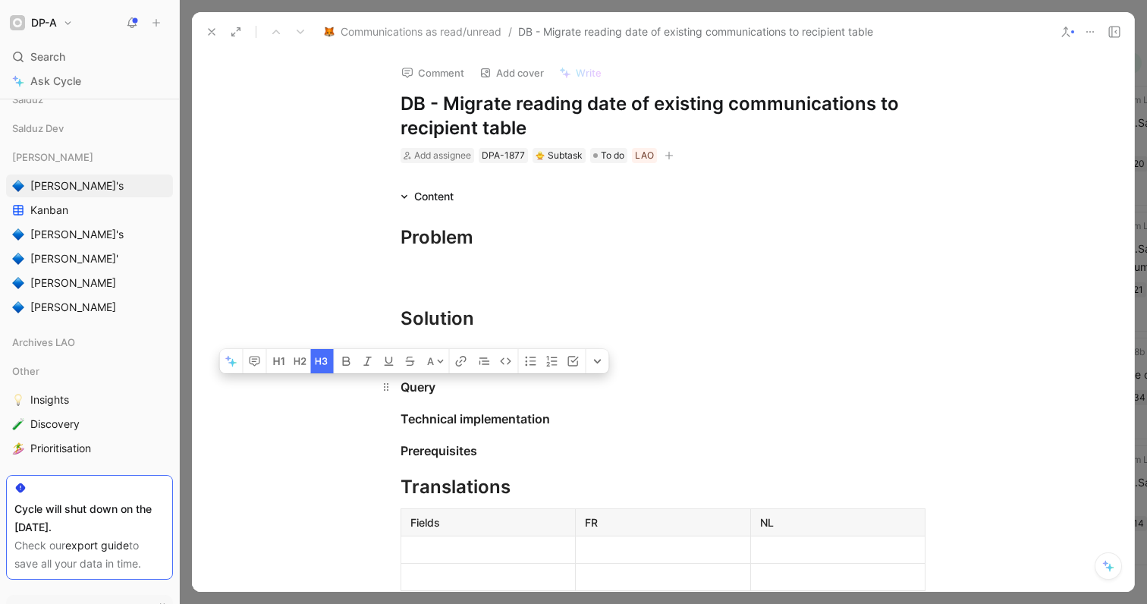
click at [476, 394] on div "Query" at bounding box center [663, 387] width 525 height 18
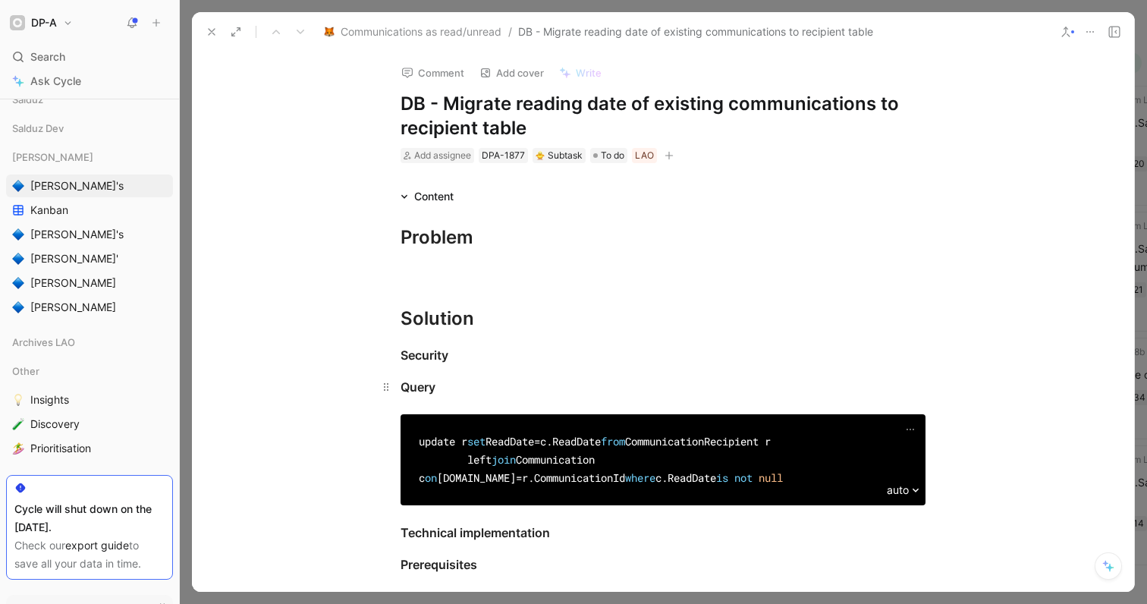
click at [470, 376] on h3 "Query" at bounding box center [663, 387] width 583 height 30
click at [504, 155] on div "DPA-1877" at bounding box center [503, 155] width 43 height 15
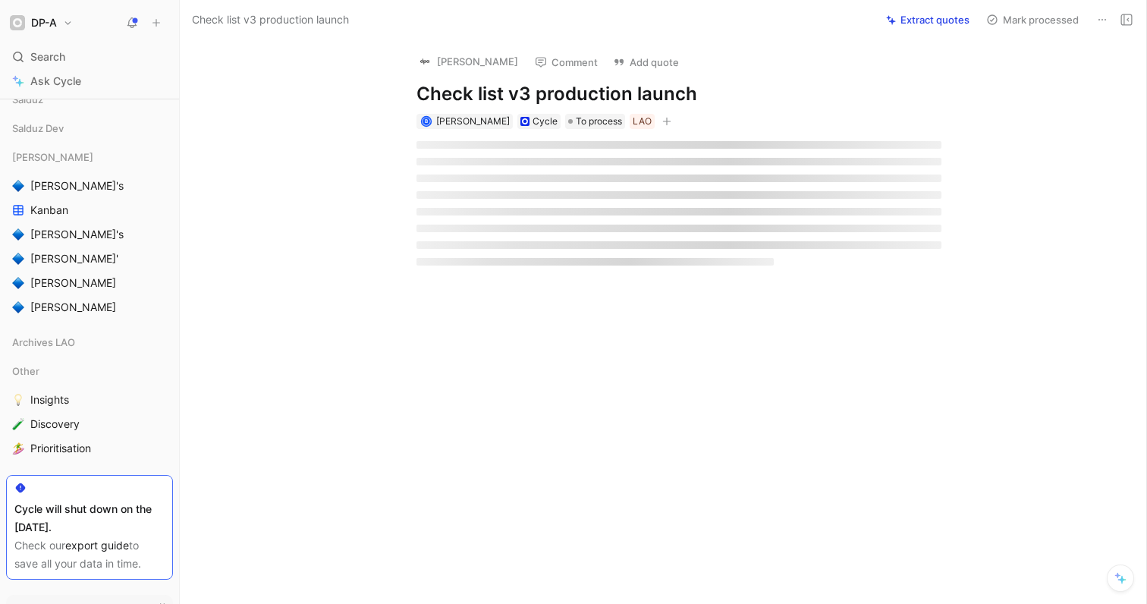
click at [694, 92] on h1 "Check list v3 production launch" at bounding box center [678, 94] width 525 height 24
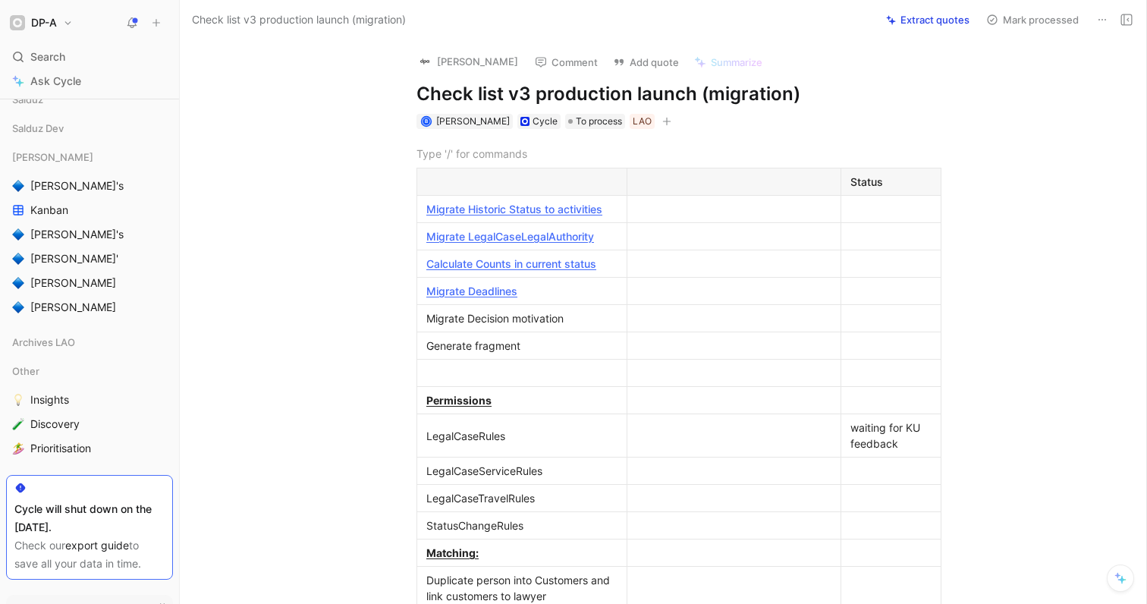
click at [787, 93] on h1 "Check list v3 production launch (migration)" at bounding box center [678, 94] width 525 height 24
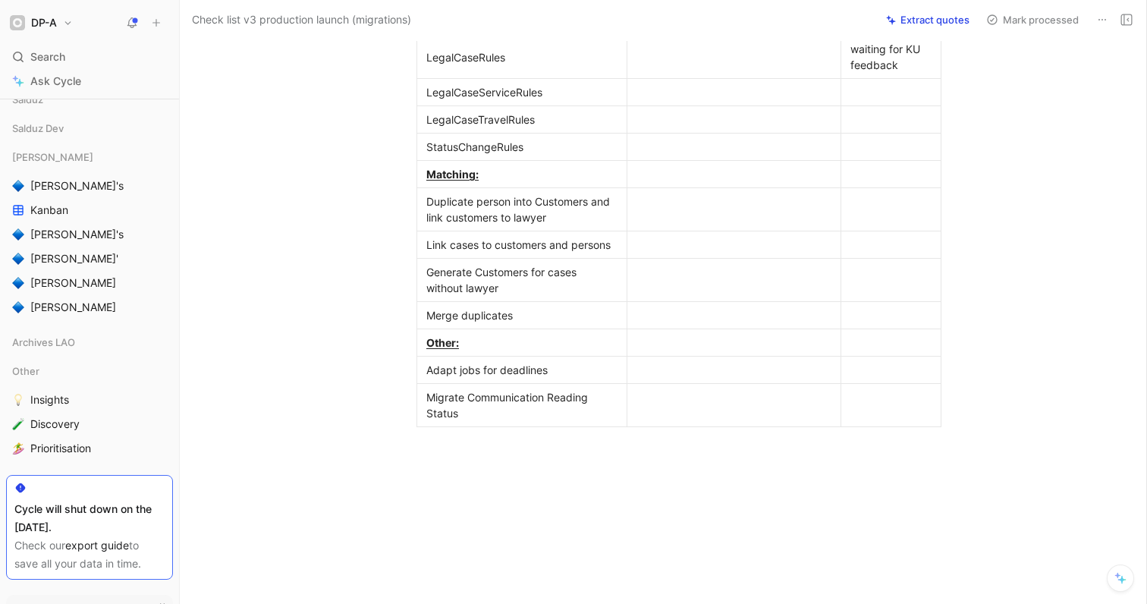
scroll to position [395, 0]
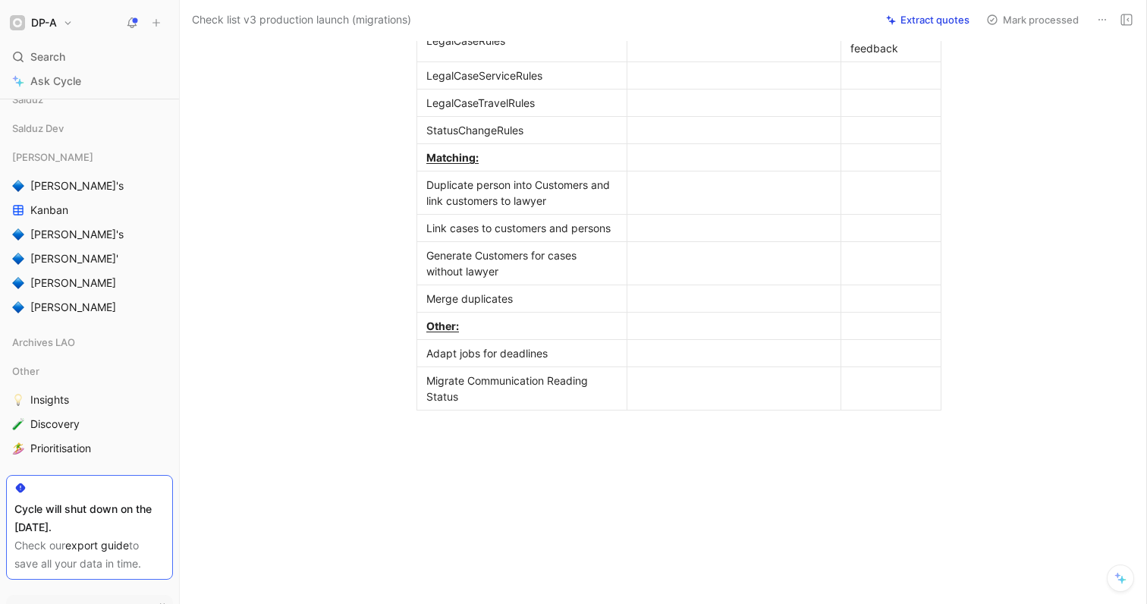
click at [678, 385] on div at bounding box center [733, 389] width 195 height 16
click at [855, 477] on div at bounding box center [679, 513] width 935 height 181
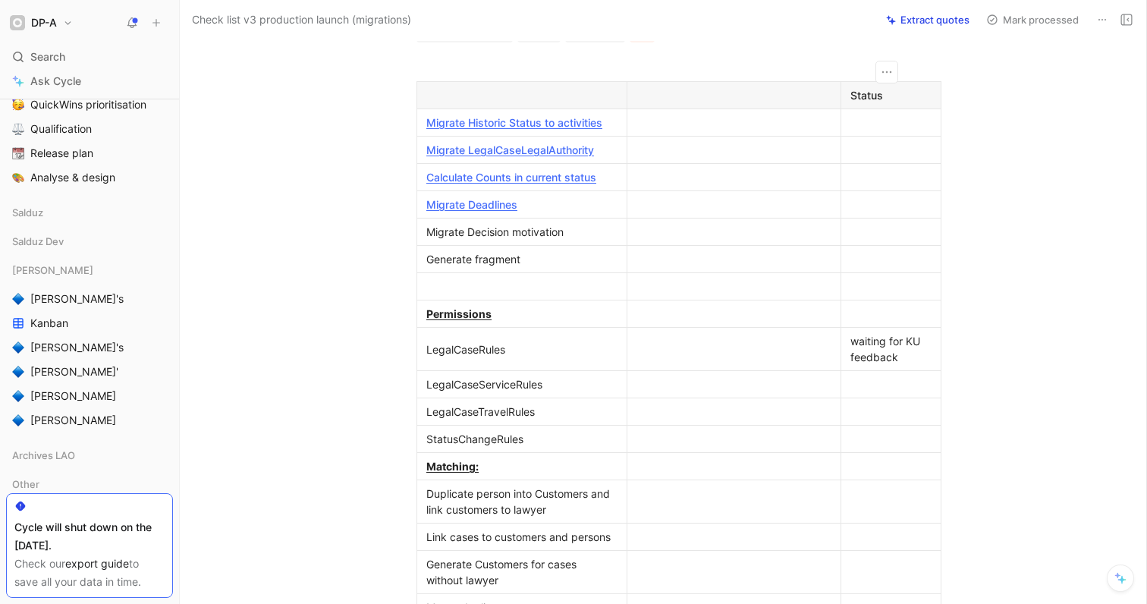
scroll to position [319, 0]
click at [58, 298] on span "[PERSON_NAME]'s" at bounding box center [76, 298] width 93 height 15
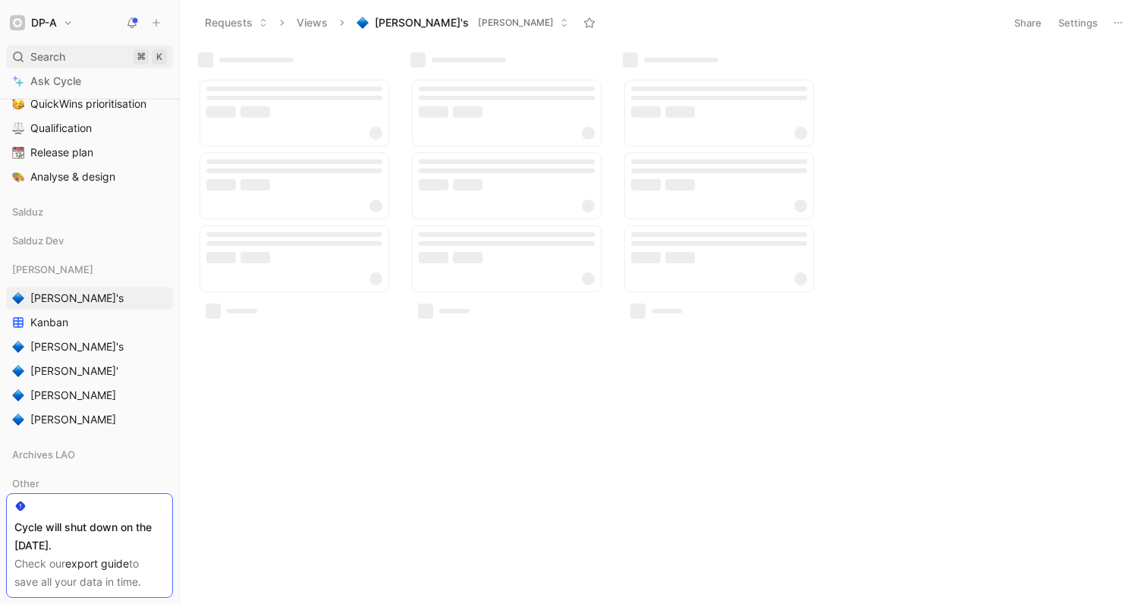
click at [46, 57] on span "Search" at bounding box center [47, 57] width 35 height 18
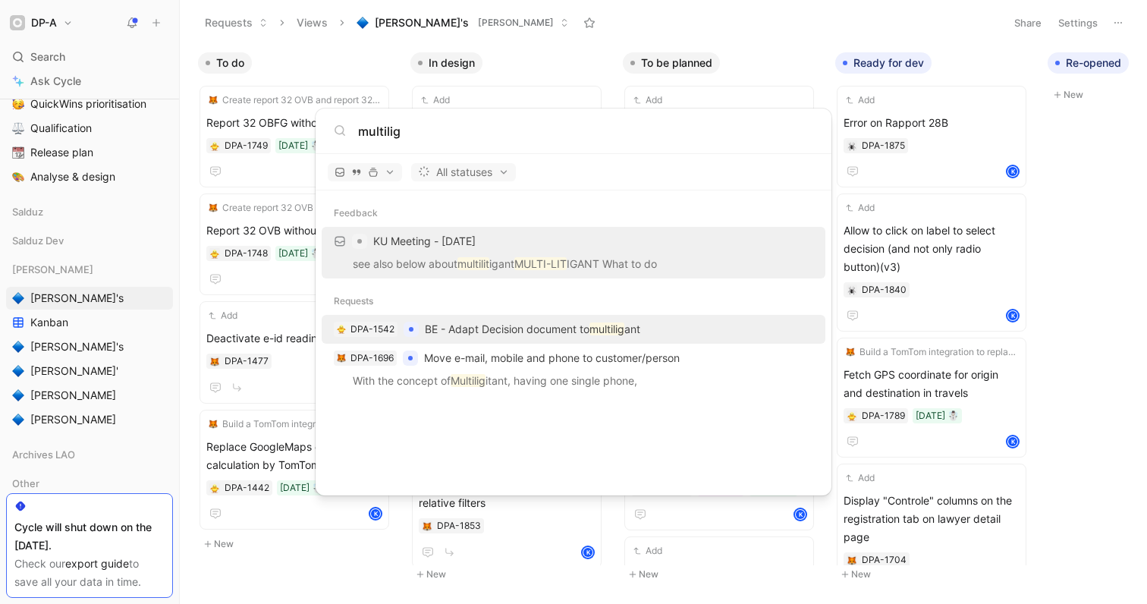
type input "multilig"
click at [532, 330] on p "BE - Adapt Decision document to multilig ant" at bounding box center [532, 329] width 215 height 18
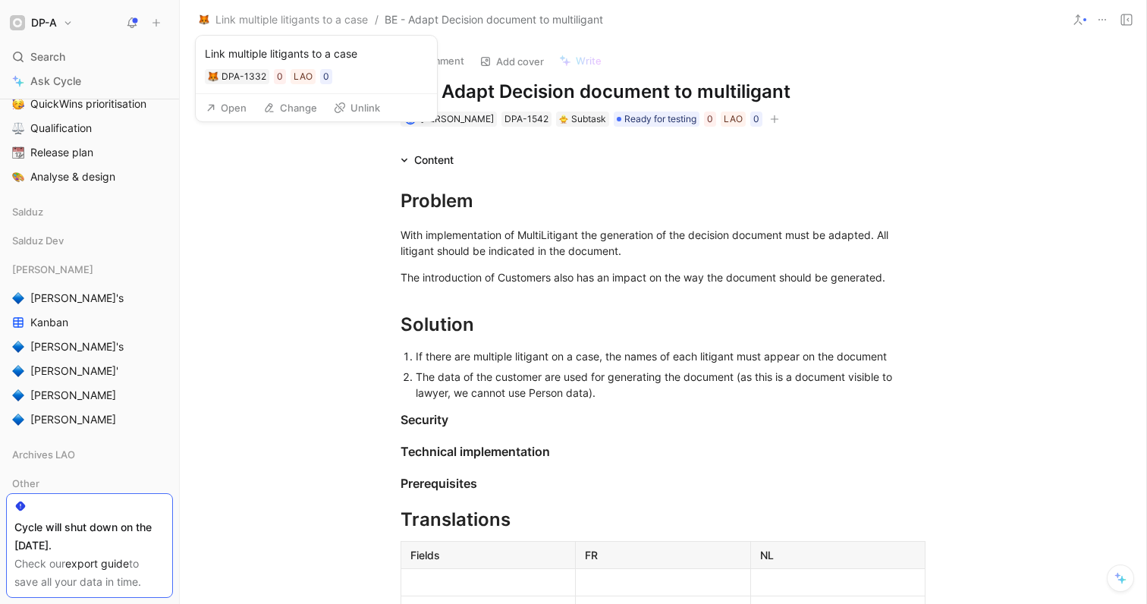
click at [238, 110] on button "Open" at bounding box center [226, 107] width 55 height 21
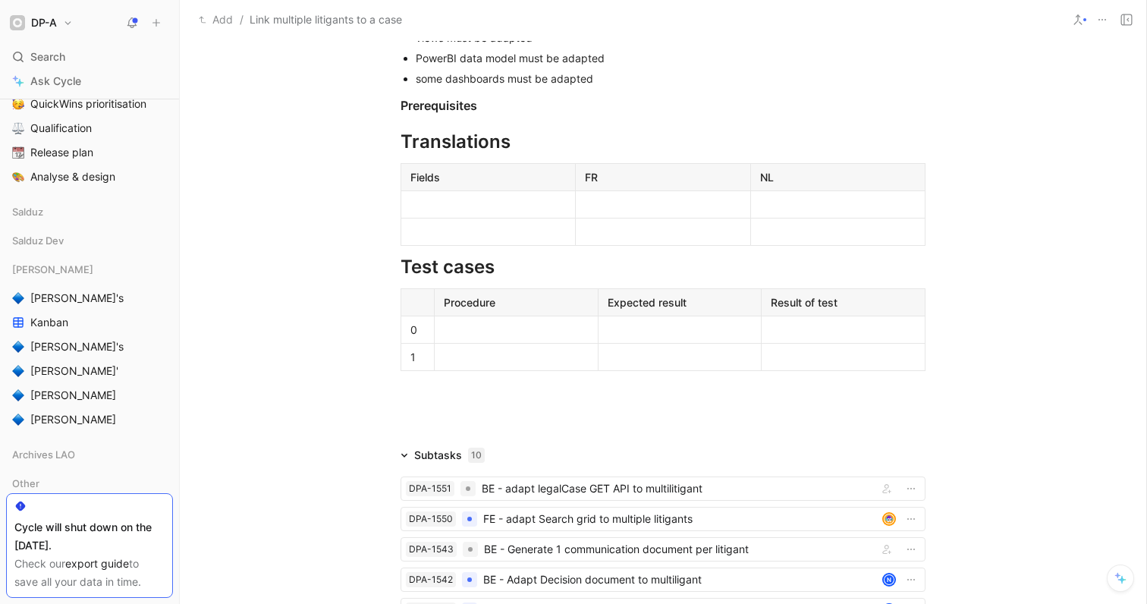
scroll to position [2117, 0]
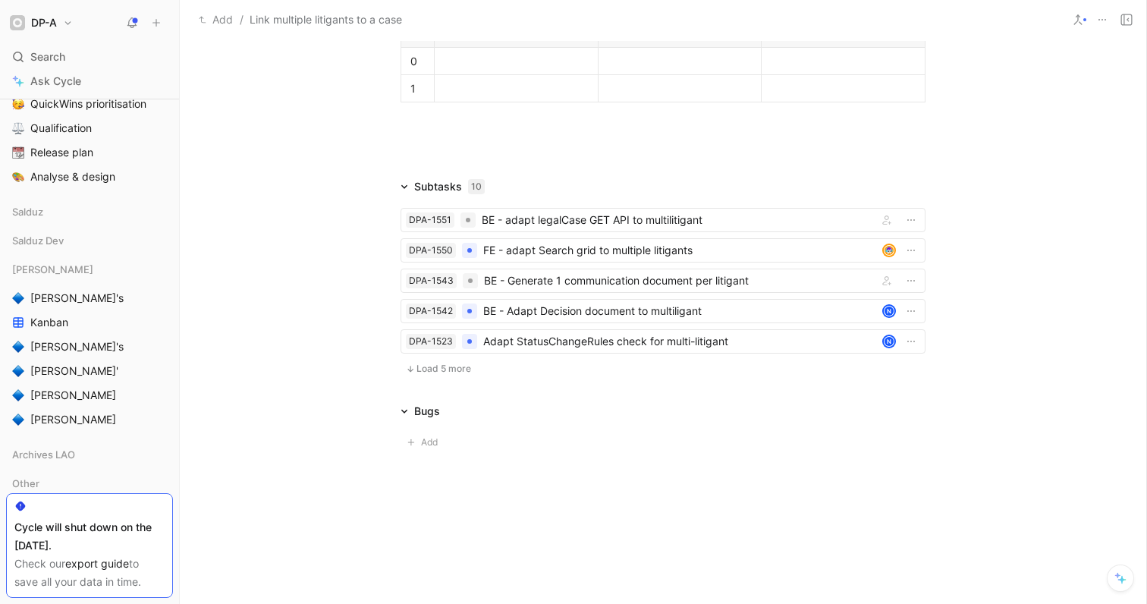
click at [426, 372] on span "Load 5 more" at bounding box center [443, 369] width 55 height 12
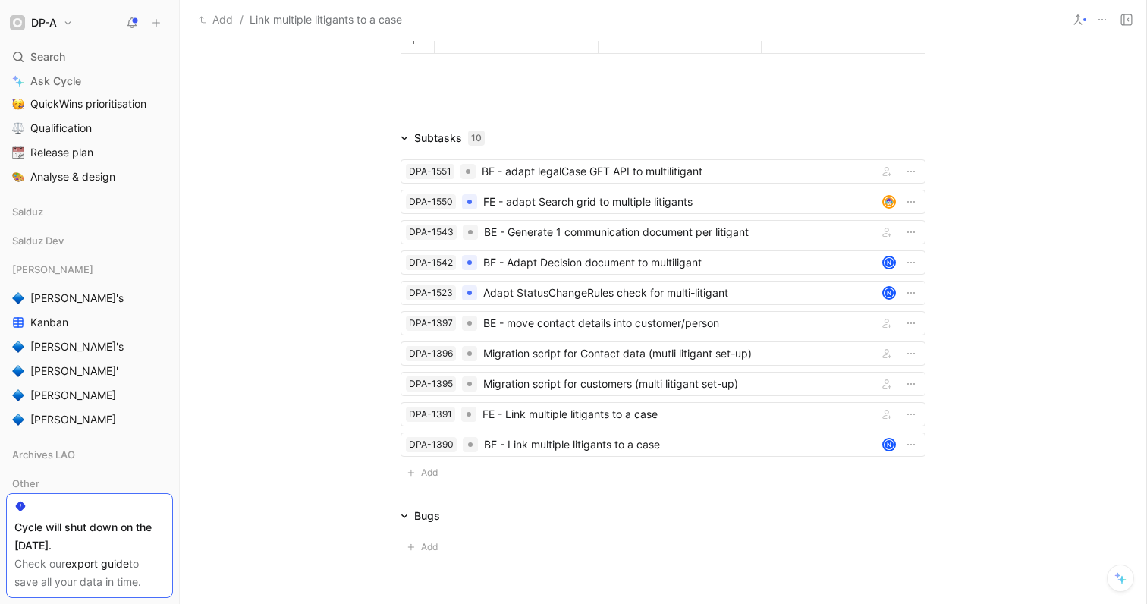
scroll to position [2270, 0]
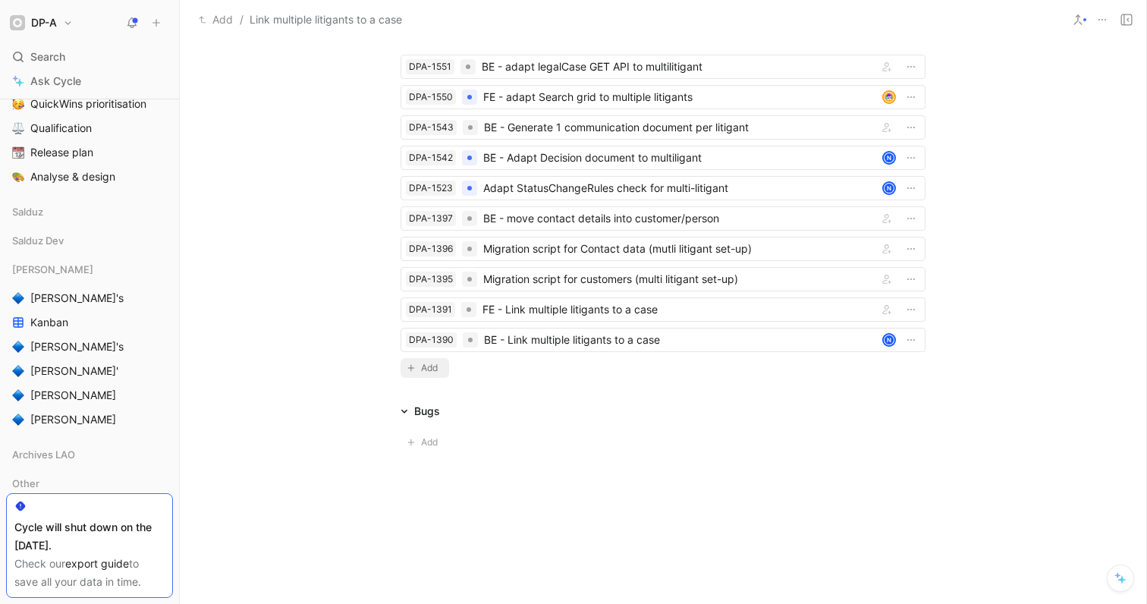
click at [422, 367] on span "Add" at bounding box center [431, 367] width 21 height 15
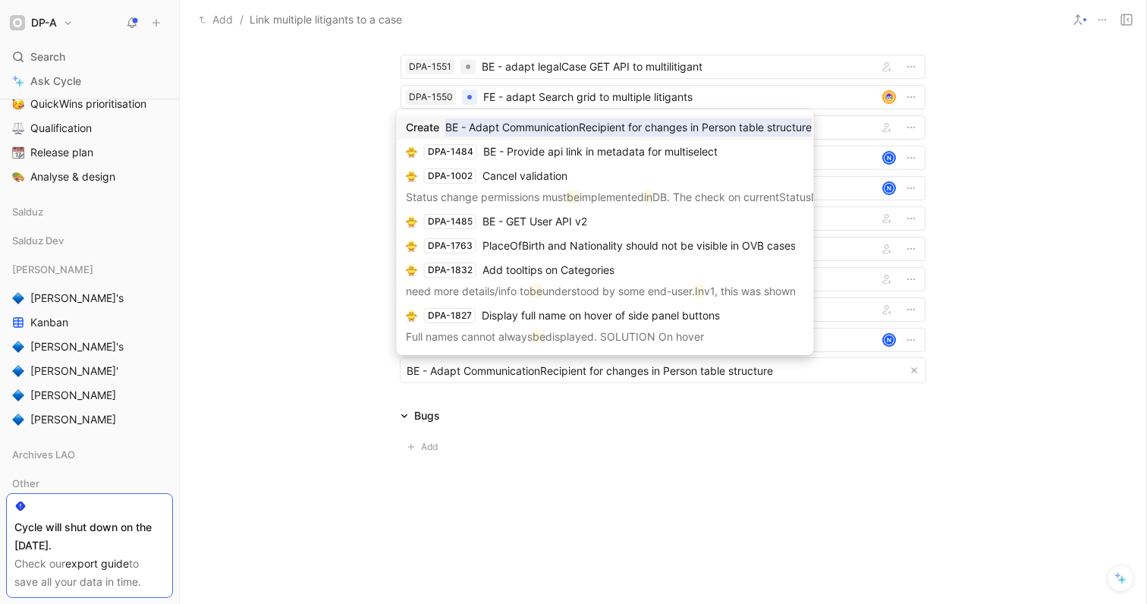
type input "BE - Adapt CommunicationRecipient for changes in Person table structure"
click at [532, 127] on mark "BE - Adapt CommunicationRecipient for changes in Person table structure" at bounding box center [628, 127] width 366 height 18
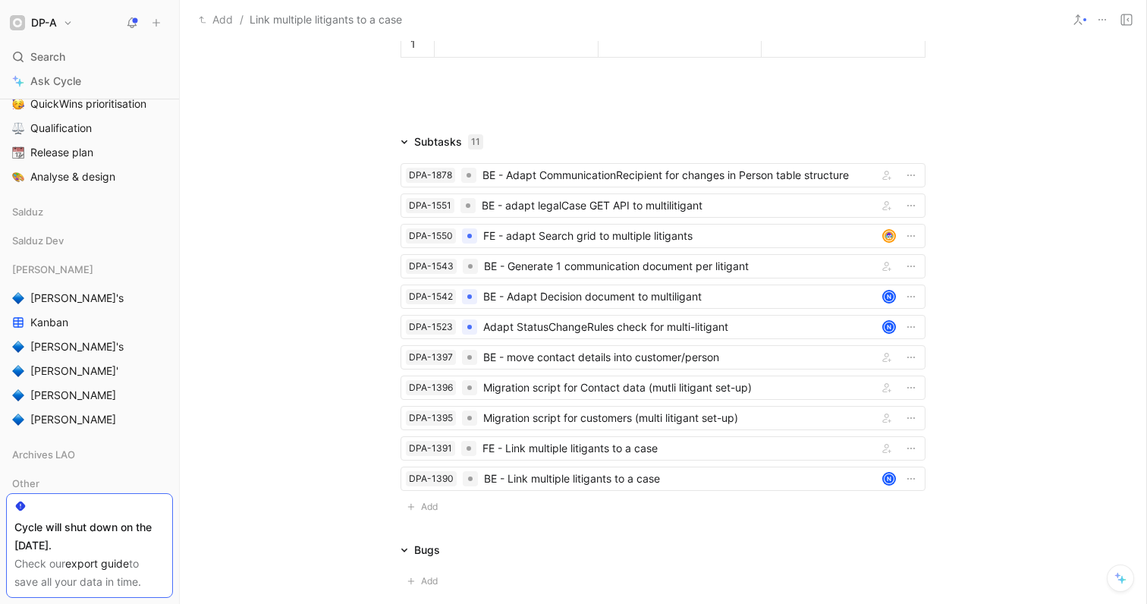
scroll to position [2022, 0]
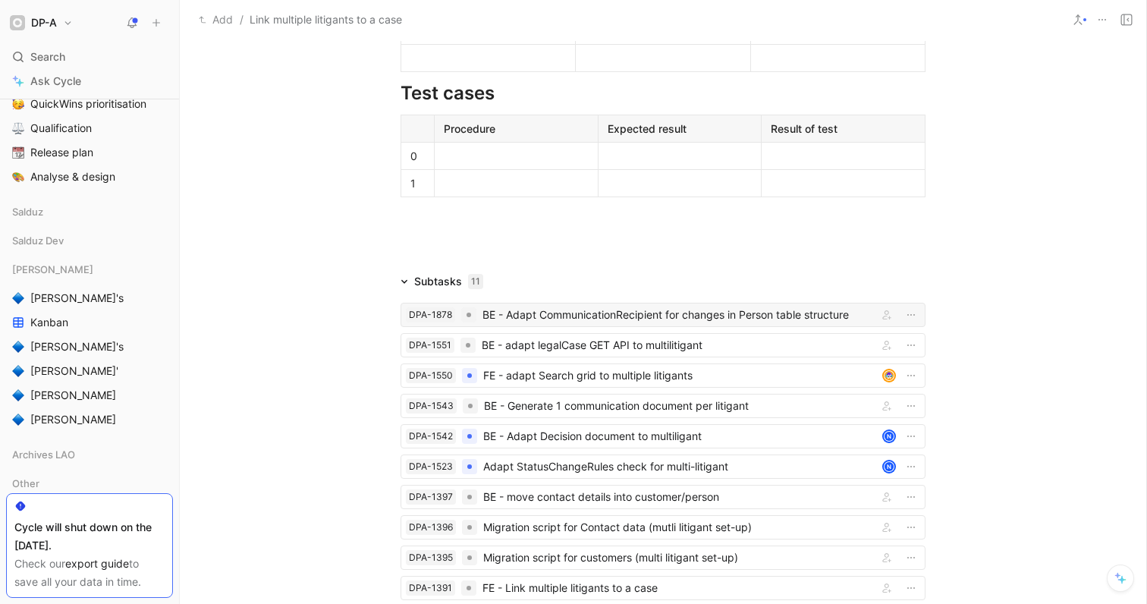
click at [567, 313] on div "BE - Adapt CommunicationRecipient for changes in Person table structure" at bounding box center [676, 315] width 389 height 18
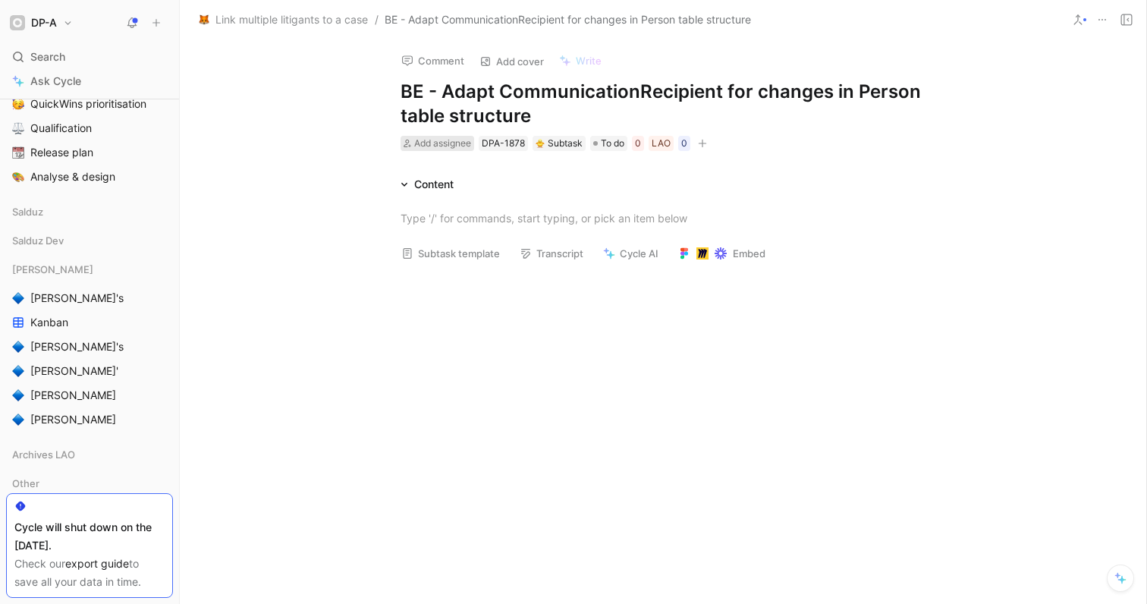
click at [466, 143] on span "Add assignee" at bounding box center [442, 142] width 57 height 11
type input "kh"
click at [484, 197] on span "elifi" at bounding box center [487, 201] width 17 height 13
click at [624, 148] on span "To do" at bounding box center [636, 143] width 24 height 15
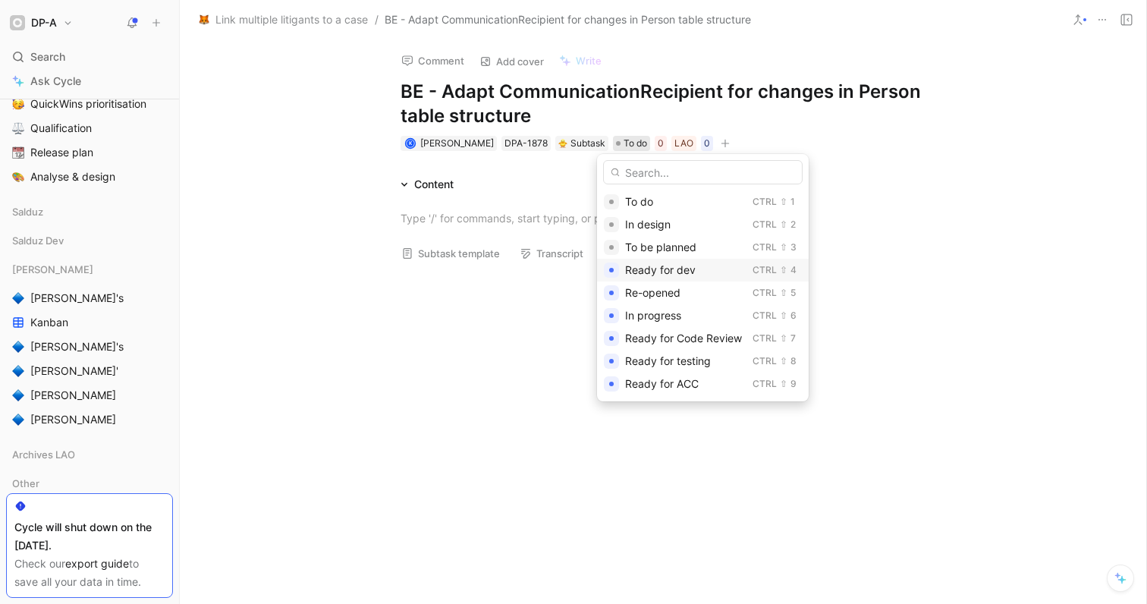
click at [696, 265] on div "Ready for dev" at bounding box center [685, 270] width 121 height 18
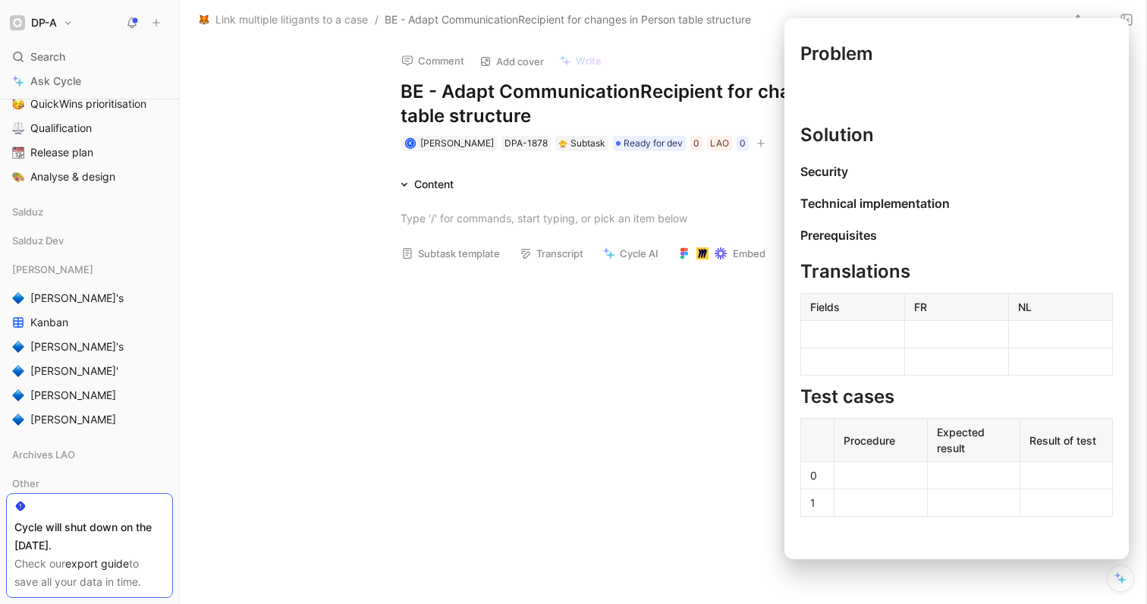
click at [473, 256] on button "Subtask template" at bounding box center [450, 253] width 112 height 21
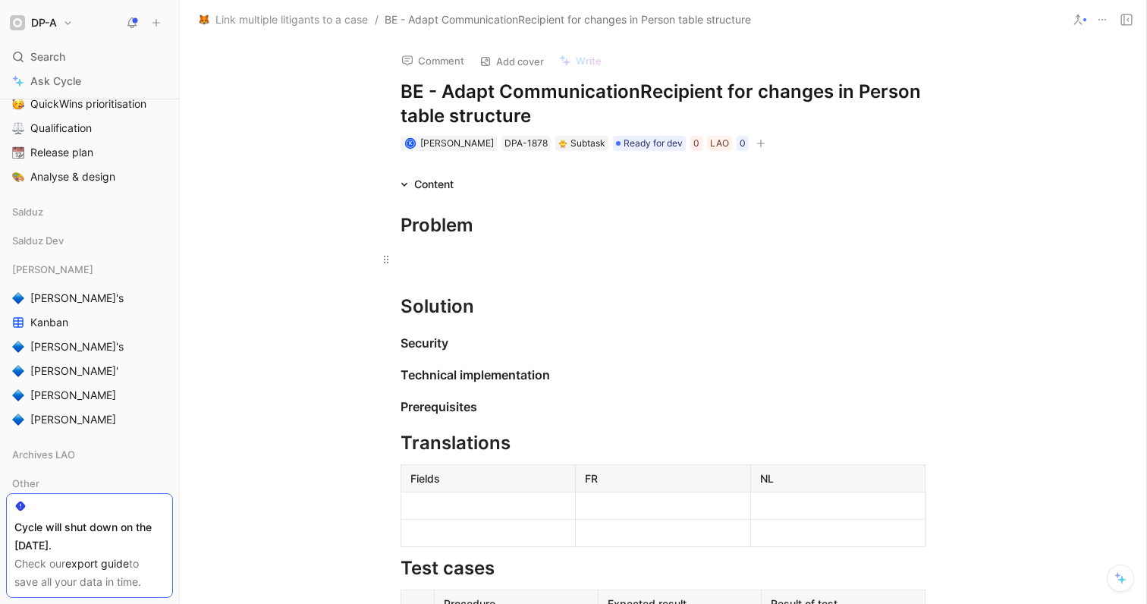
click at [444, 269] on p at bounding box center [663, 259] width 583 height 25
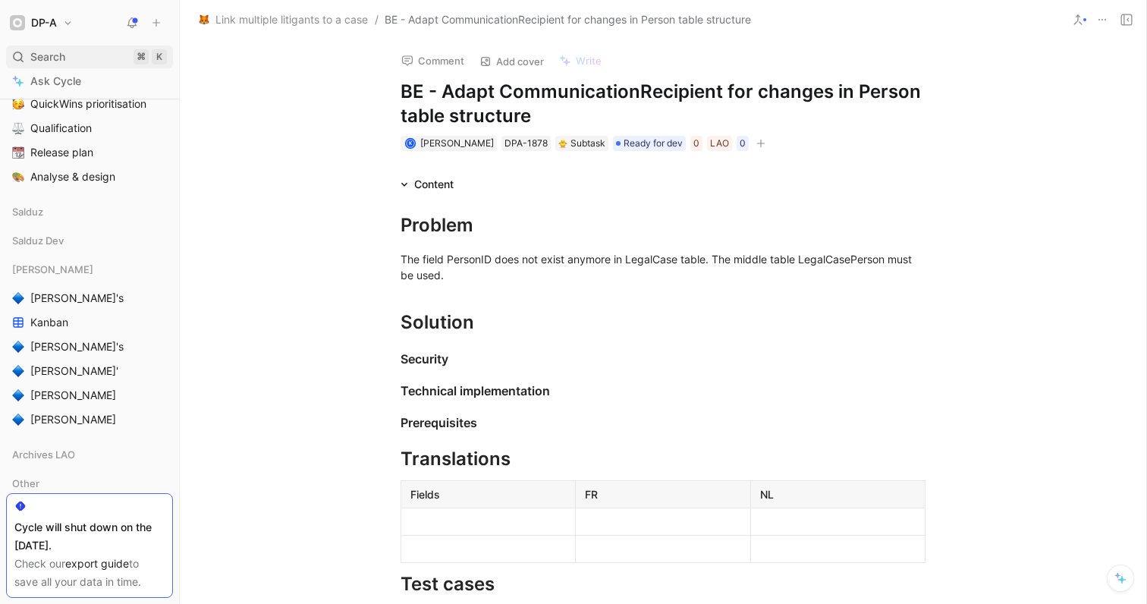
click at [51, 55] on span "Search" at bounding box center [47, 57] width 35 height 18
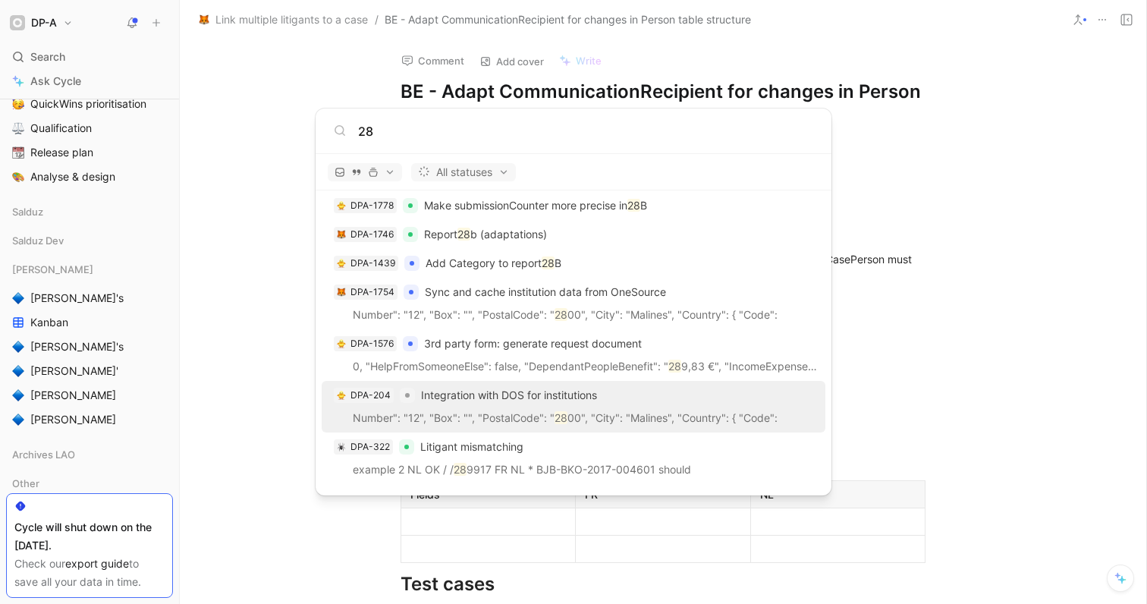
scroll to position [956, 0]
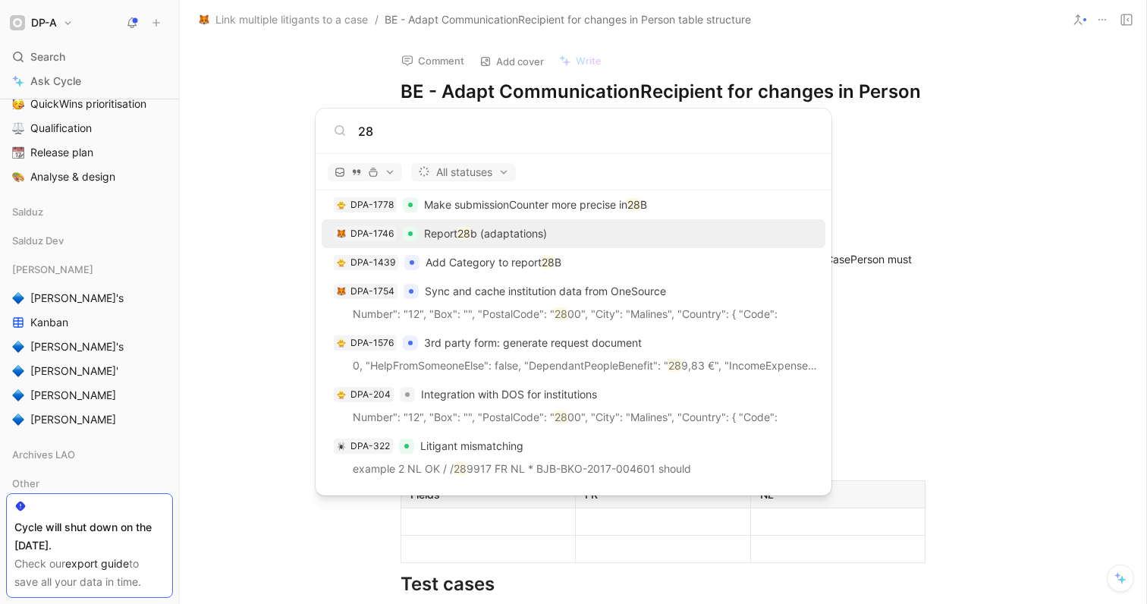
type input "28"
click at [568, 236] on div "DPA-1746 Report 28 b (adaptations)" at bounding box center [573, 233] width 495 height 27
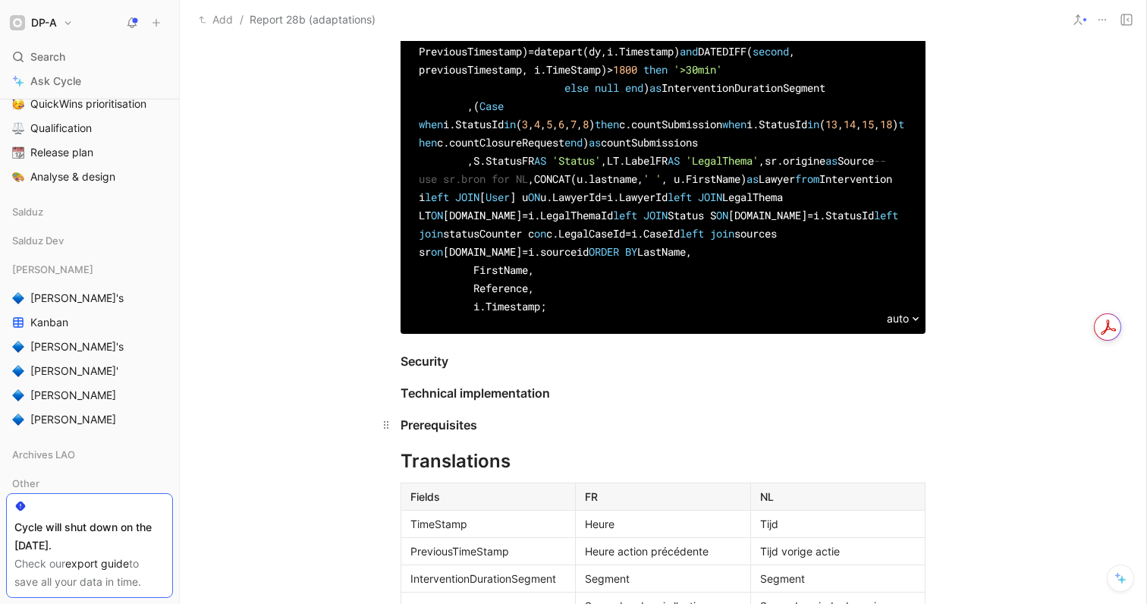
scroll to position [1484, 0]
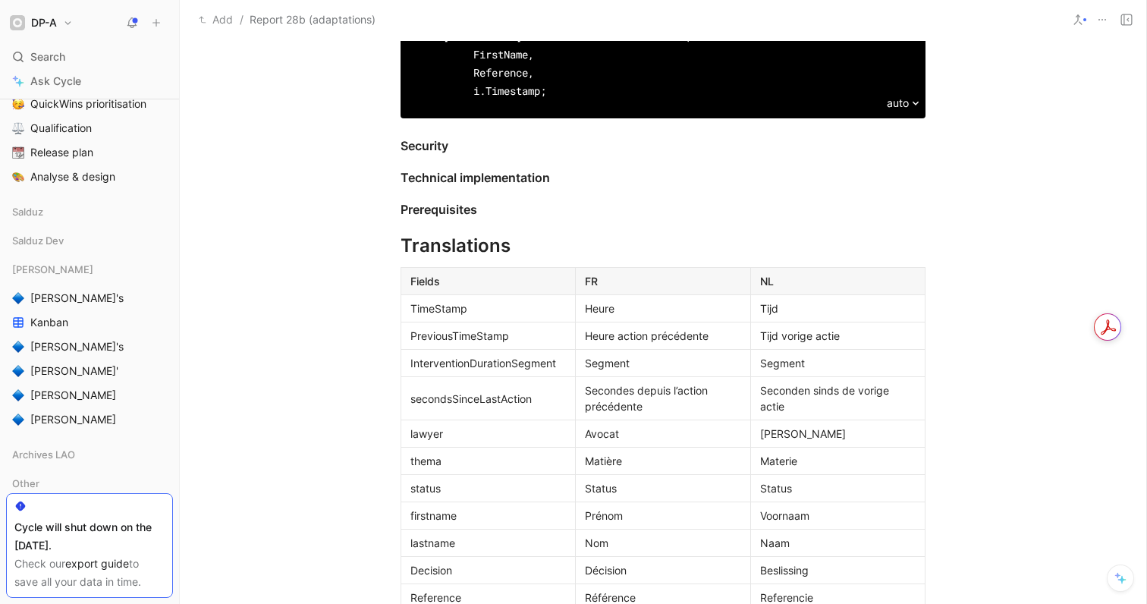
drag, startPoint x: 418, startPoint y: 168, endPoint x: 652, endPoint y: 422, distance: 345.2
copy div "ITH Intervention AS ( SELECT U.FirstName AS 'FirstName' , U.LastName AS 'LastNa…"
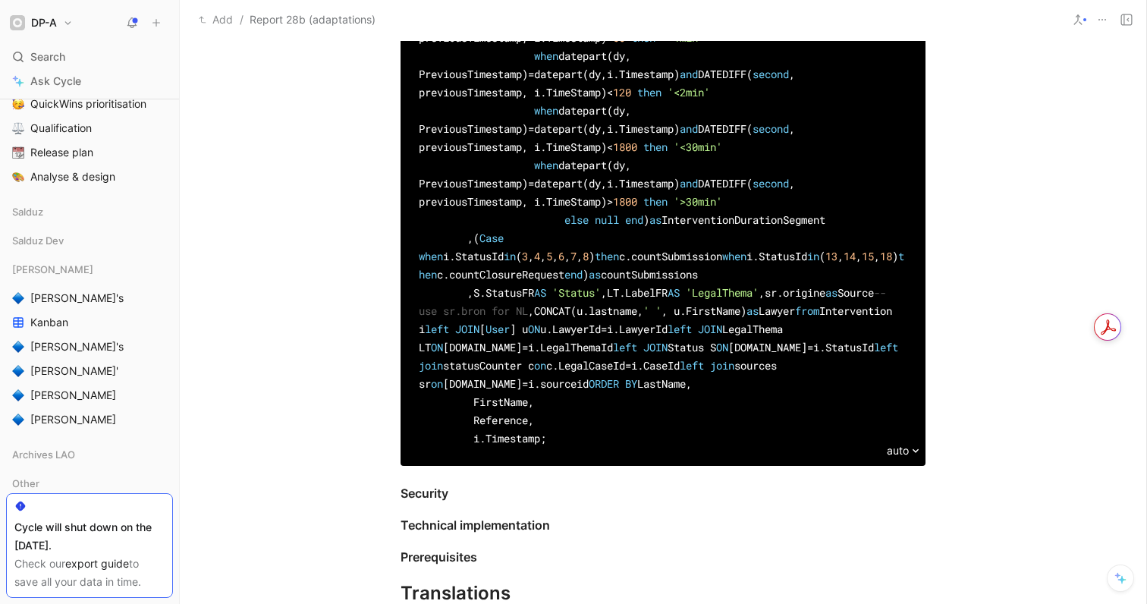
scroll to position [767, 0]
